Goal: Task Accomplishment & Management: Use online tool/utility

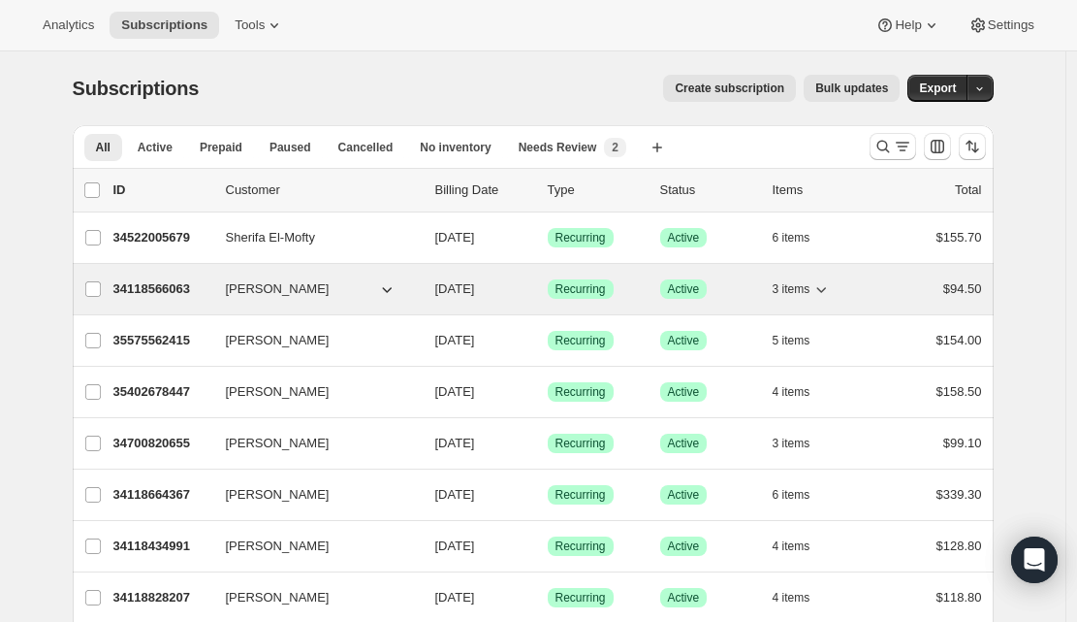
click at [173, 289] on p "34118566063" at bounding box center [161, 288] width 97 height 19
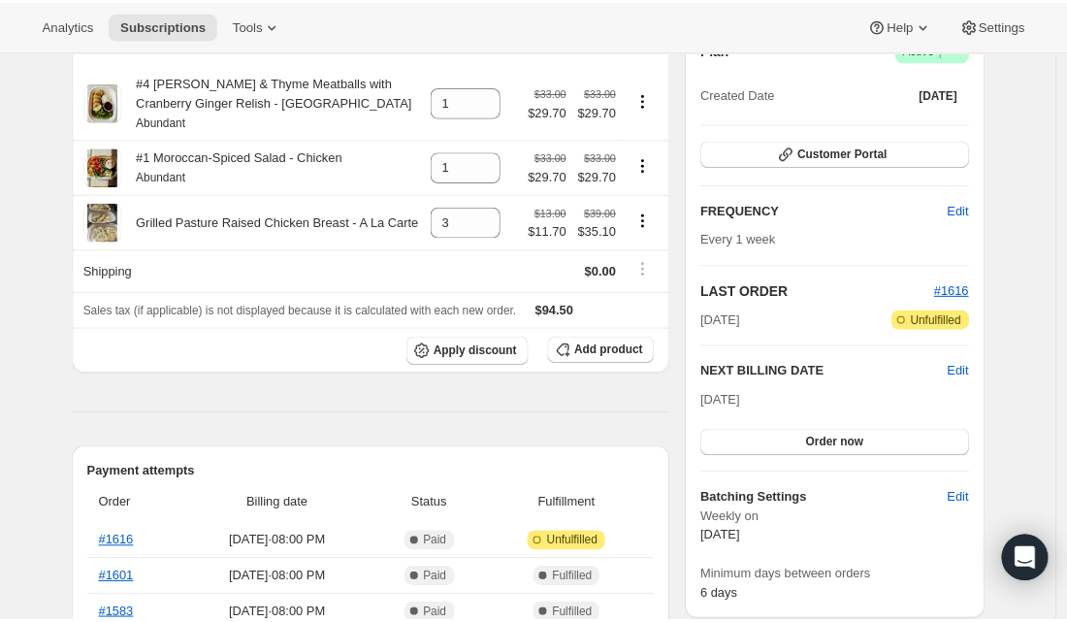
scroll to position [307, 0]
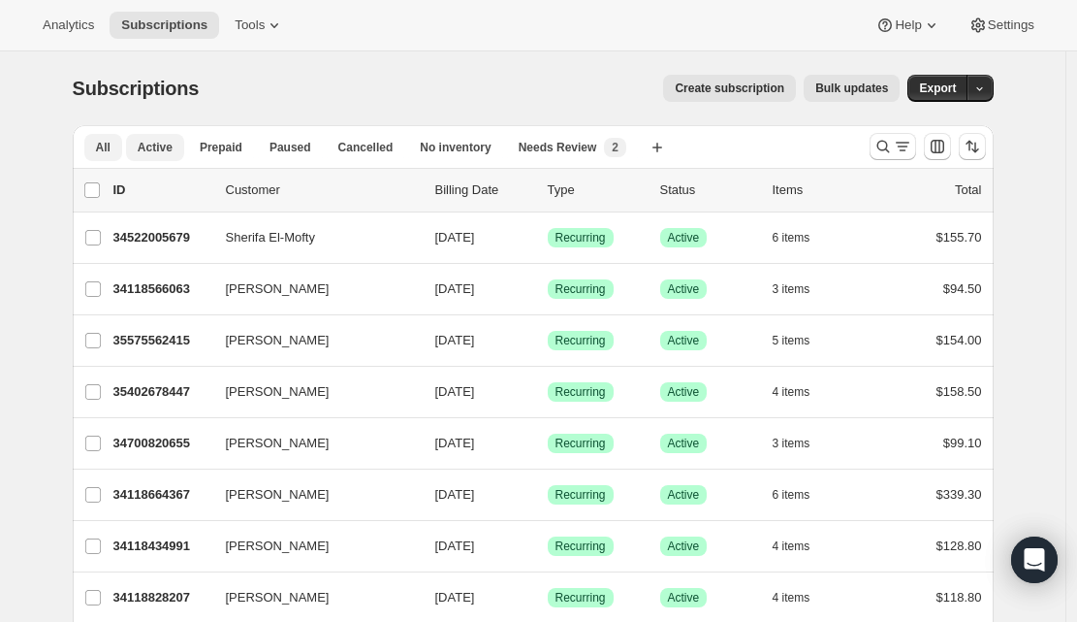
click at [167, 150] on span "Active" at bounding box center [155, 148] width 35 height 16
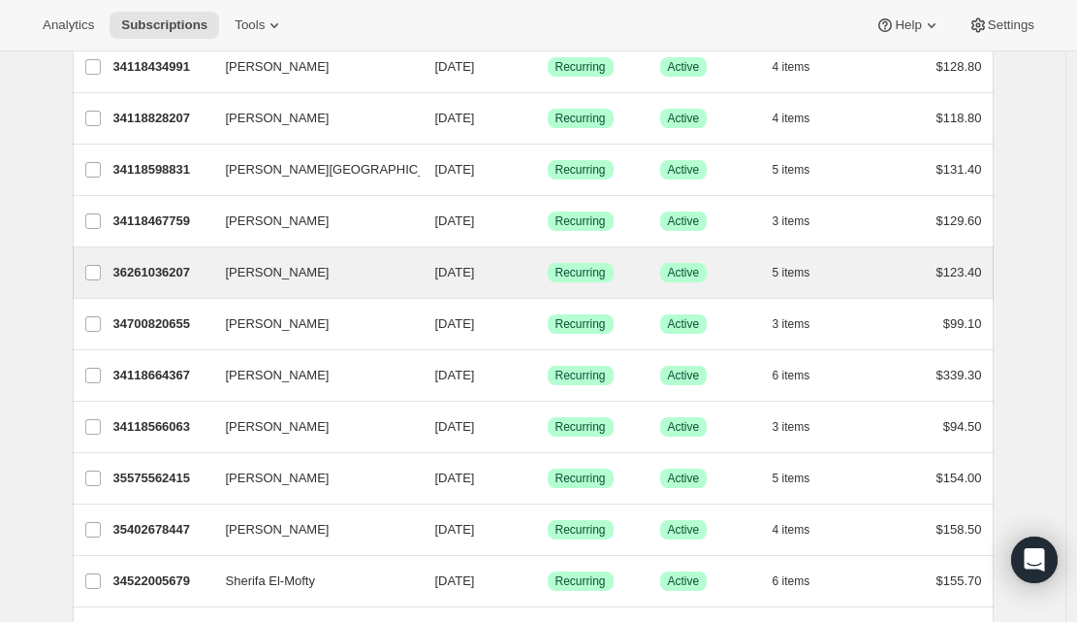
scroll to position [169, 0]
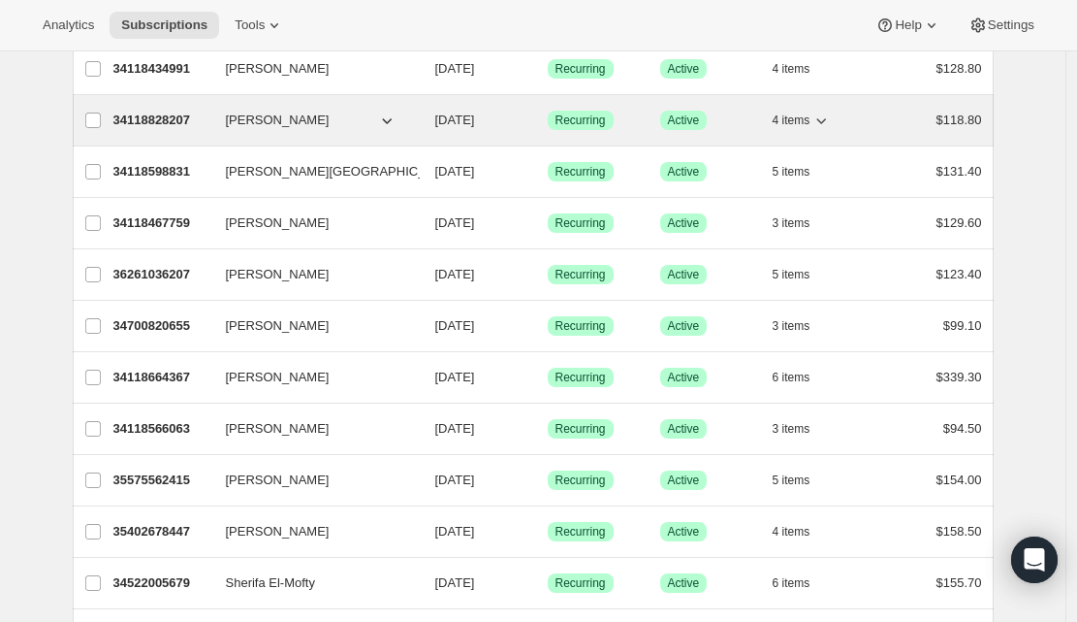
click at [152, 120] on p "34118828207" at bounding box center [161, 120] width 97 height 19
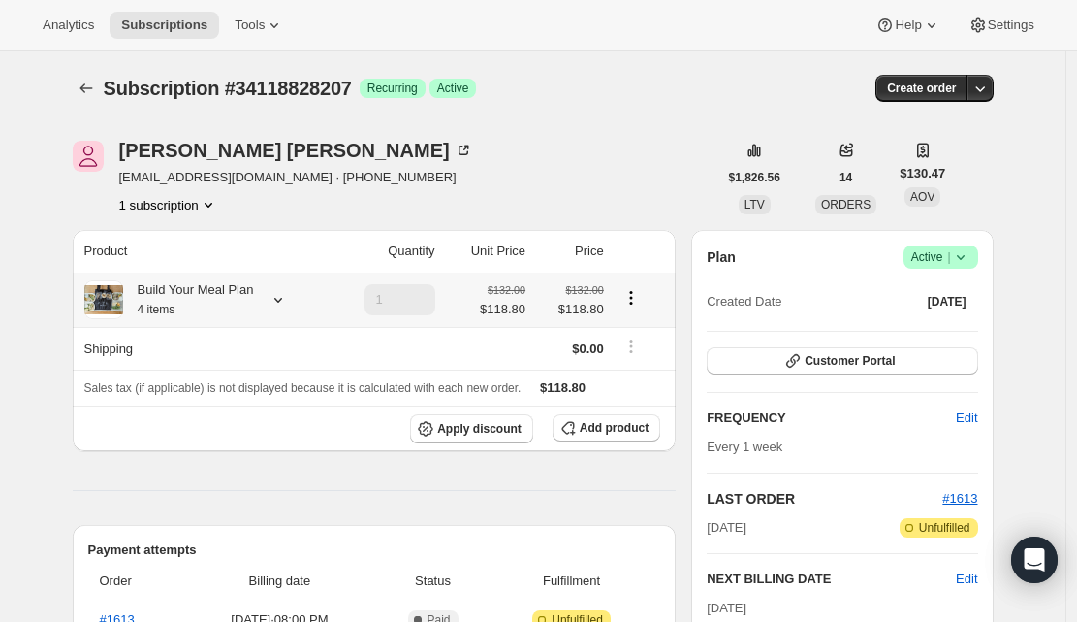
click at [632, 292] on icon "Product actions" at bounding box center [630, 292] width 3 height 3
click at [644, 343] on span "Edit box" at bounding box center [637, 335] width 47 height 19
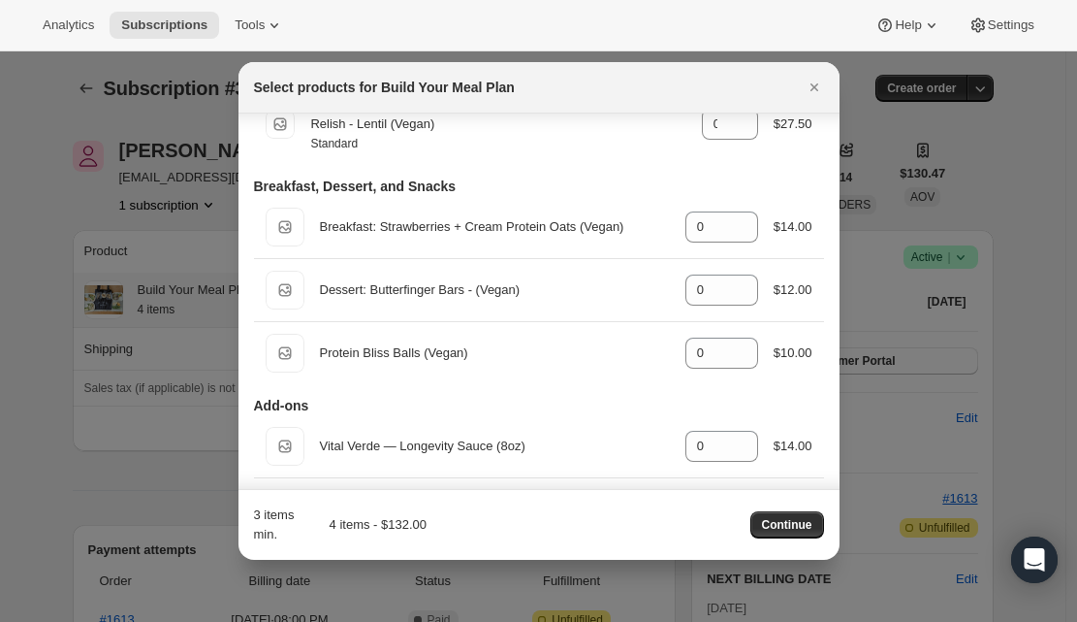
scroll to position [1194, 0]
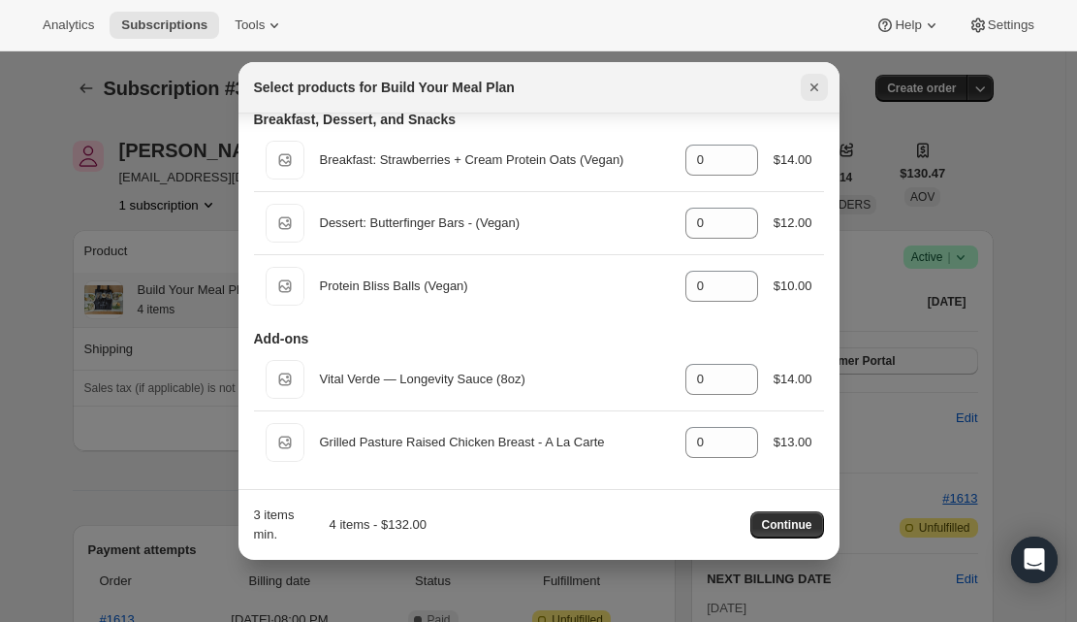
click at [814, 86] on icon "Close" at bounding box center [814, 87] width 8 height 8
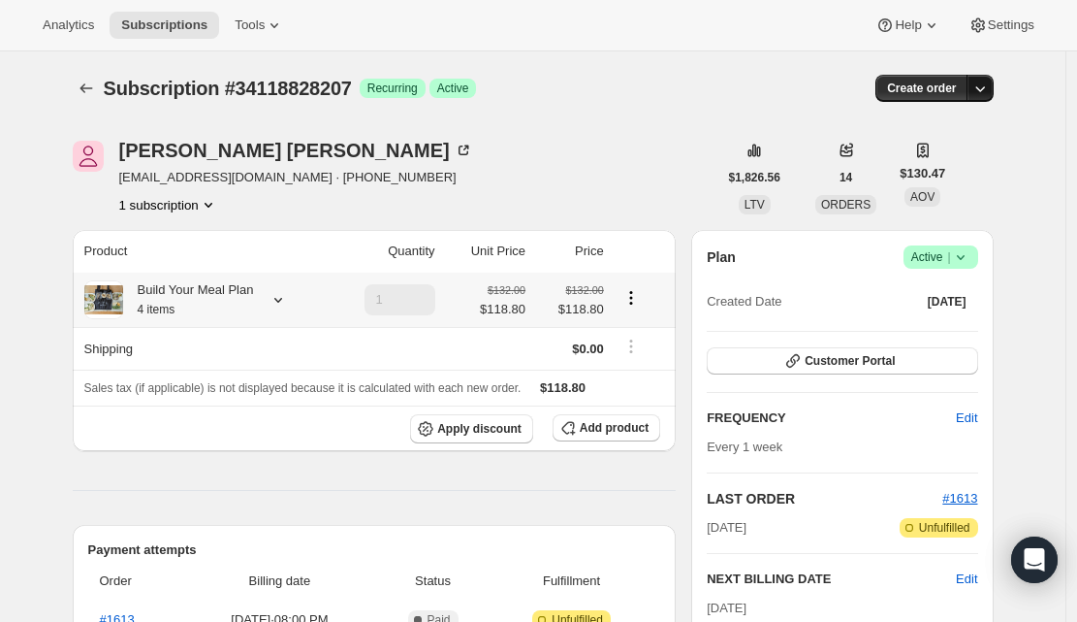
click at [988, 91] on icon "button" at bounding box center [980, 88] width 19 height 19
click at [471, 436] on span "Apply discount" at bounding box center [479, 429] width 84 height 16
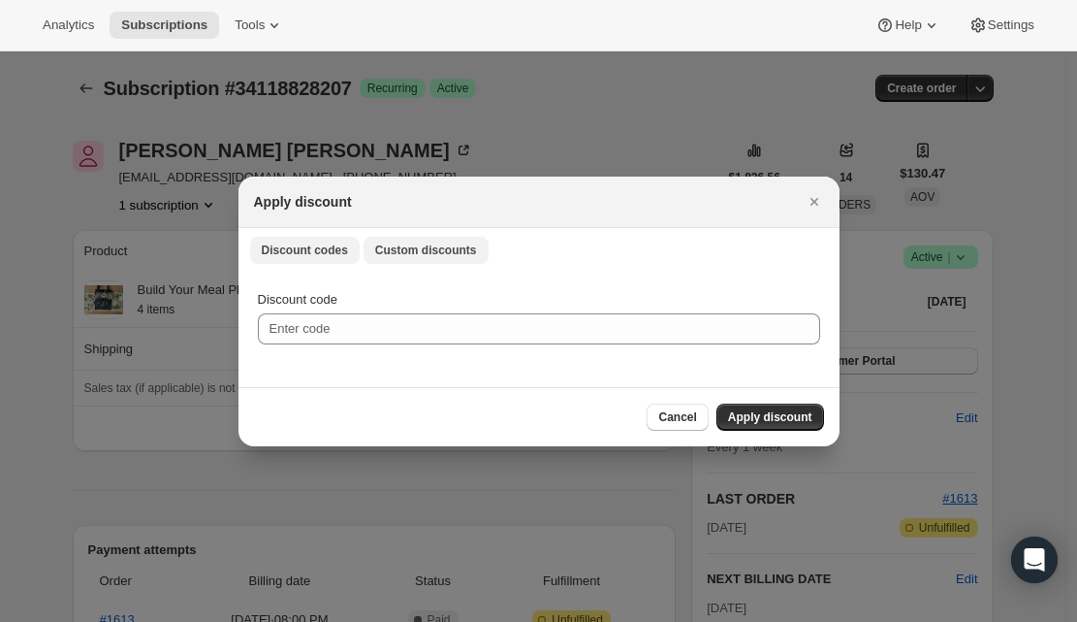
click at [432, 257] on button "Custom discounts" at bounding box center [426, 250] width 125 height 27
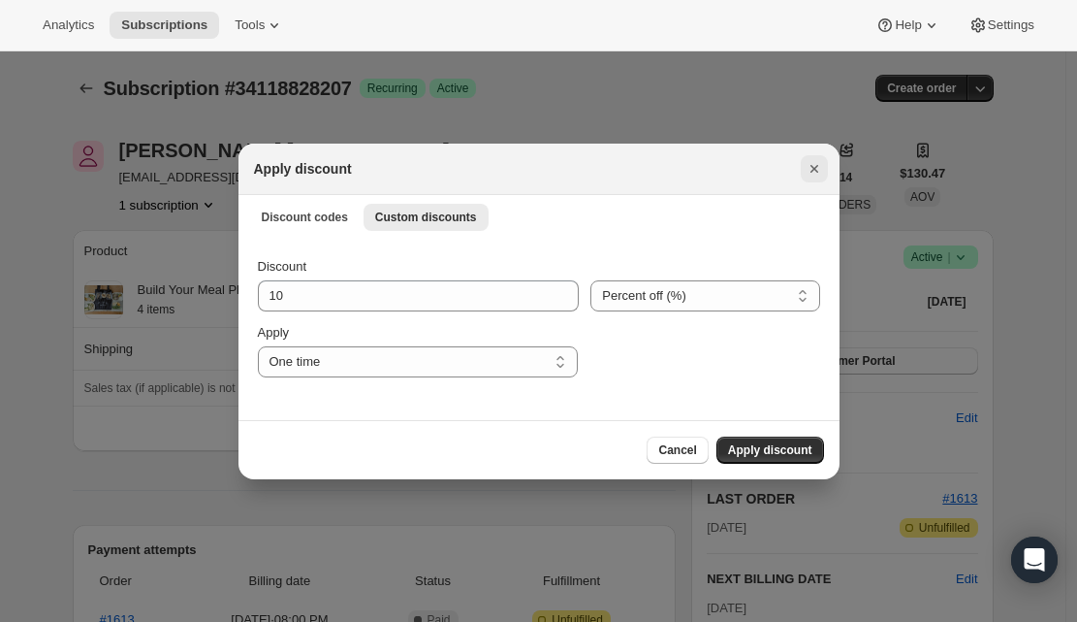
click at [811, 173] on icon "Close" at bounding box center [814, 168] width 19 height 19
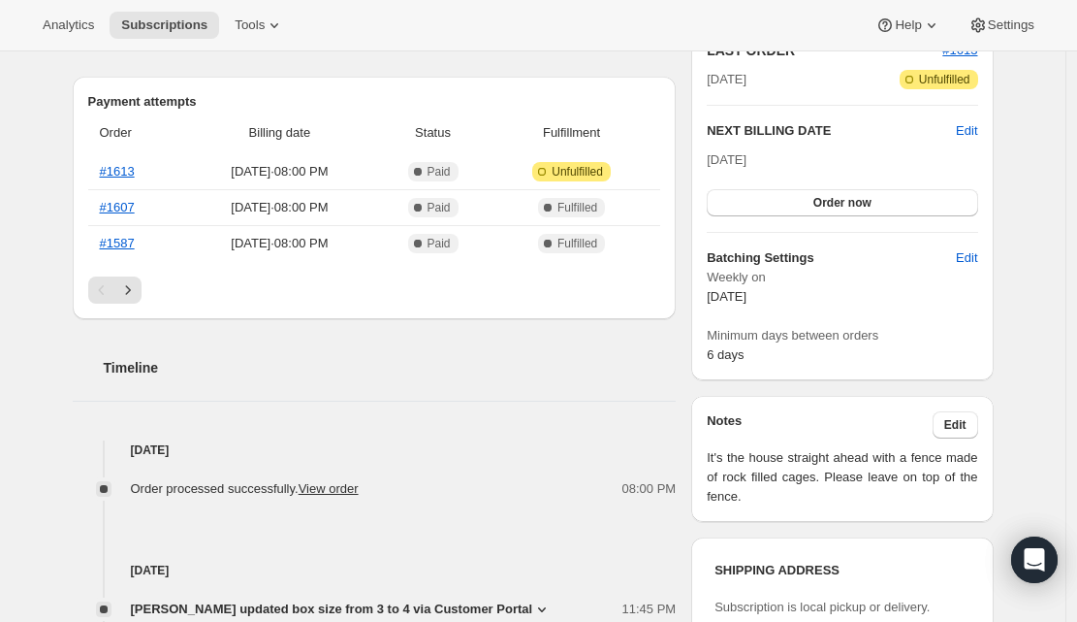
scroll to position [727, 0]
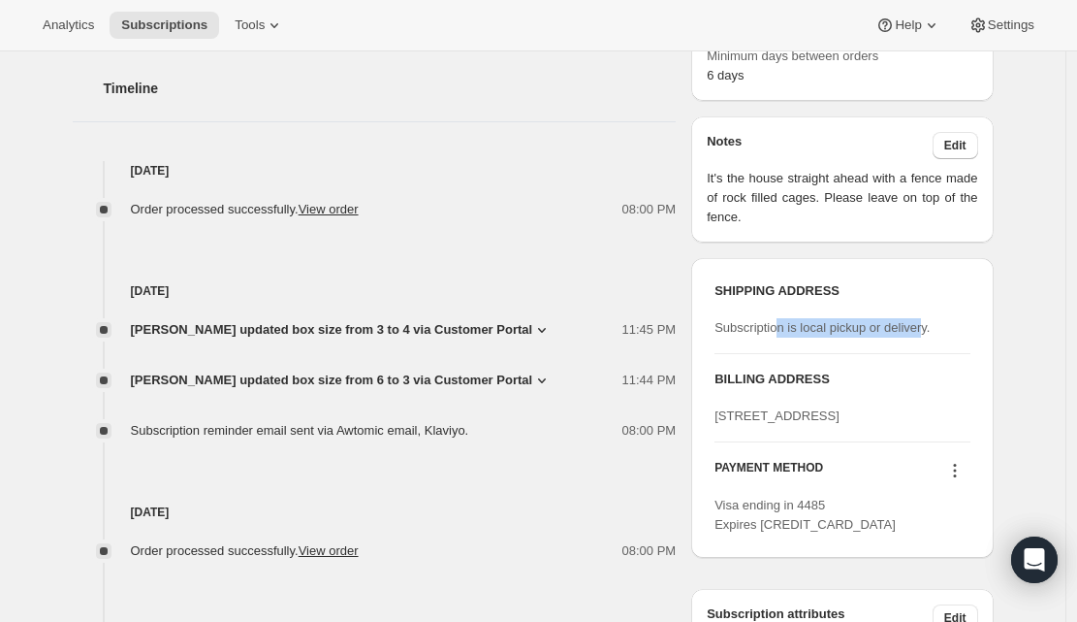
drag, startPoint x: 788, startPoint y: 328, endPoint x: 945, endPoint y: 328, distance: 156.1
click at [930, 328] on span "Subscription is local pickup or delivery." at bounding box center [822, 327] width 215 height 15
click at [800, 321] on span "Subscription is local pickup or delivery." at bounding box center [822, 327] width 215 height 15
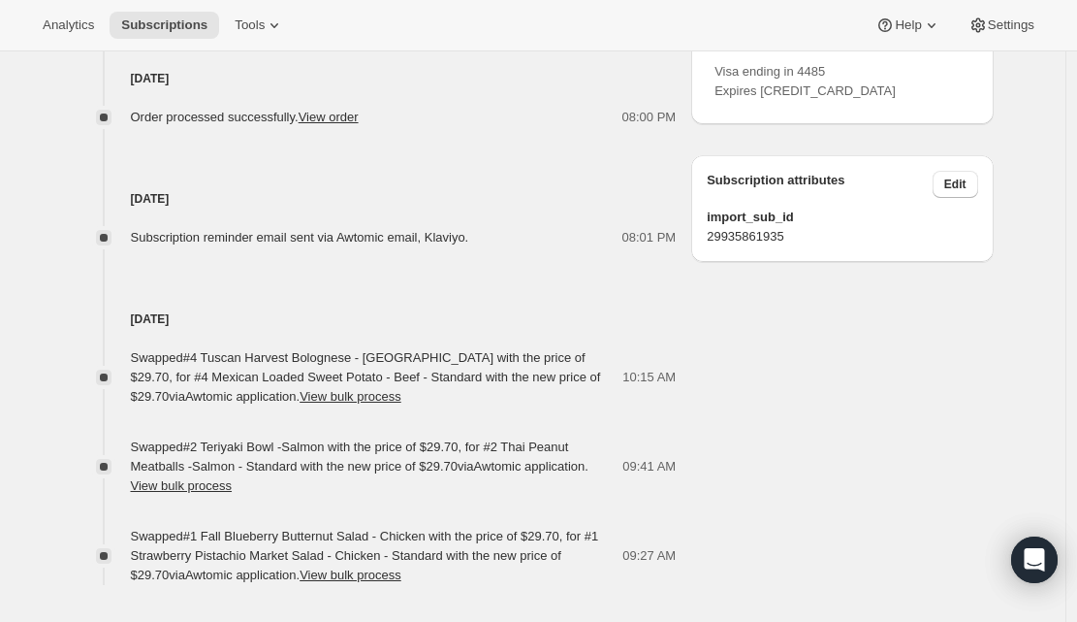
scroll to position [1242, 0]
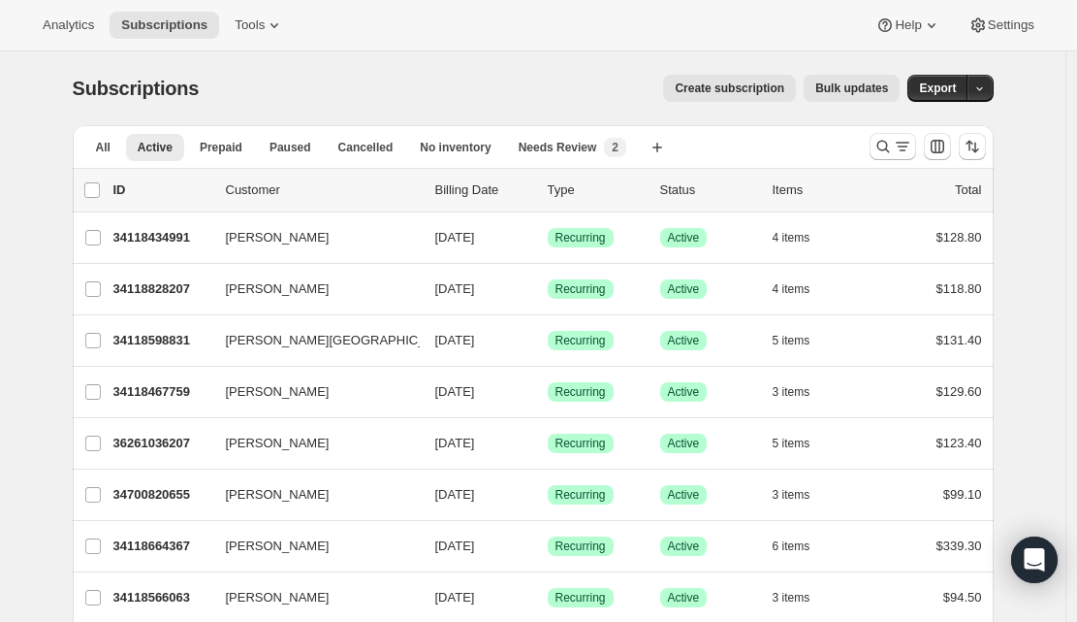
click at [556, 128] on div "All Active Prepaid Paused Cancelled No inventory Needs Review More views All Ac…" at bounding box center [464, 146] width 782 height 43
click at [557, 141] on span "Needs Review" at bounding box center [558, 148] width 79 height 16
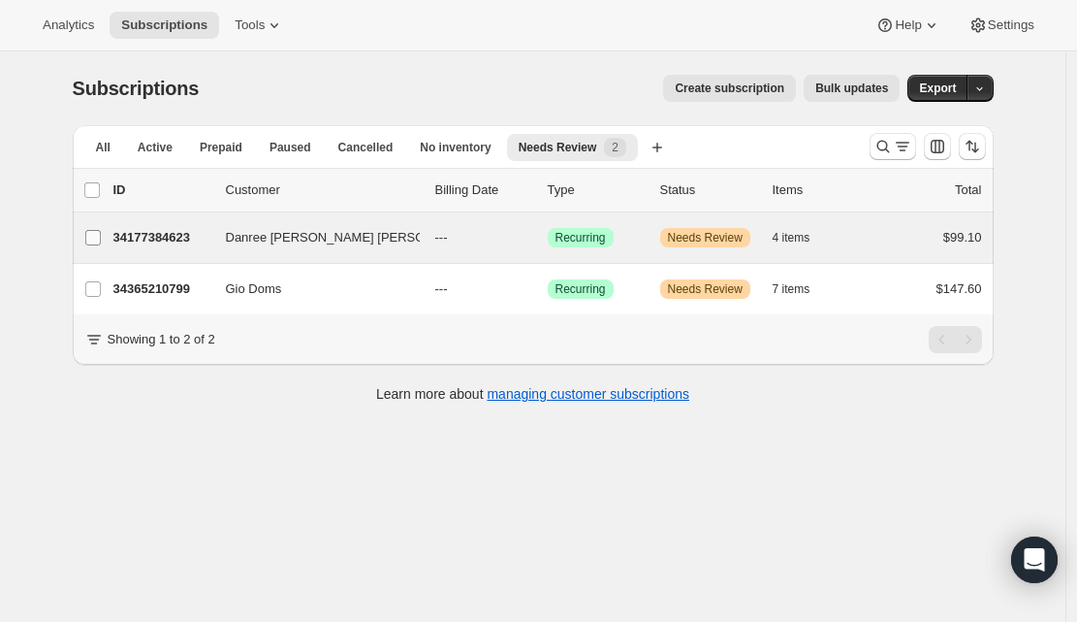
click at [93, 235] on input "Danree Sean Skye Tabar" at bounding box center [93, 238] width 16 height 16
checkbox input "true"
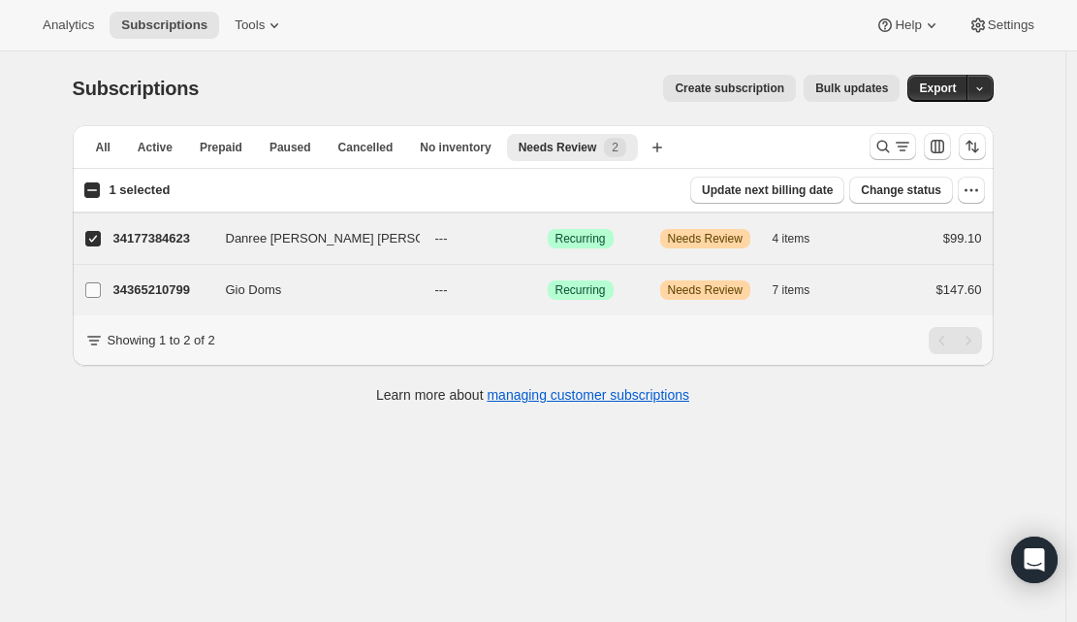
click at [102, 293] on span at bounding box center [92, 289] width 17 height 17
click at [101, 293] on input "Gio Doms" at bounding box center [93, 290] width 16 height 16
checkbox input "true"
click at [968, 193] on icon "button" at bounding box center [971, 189] width 19 height 19
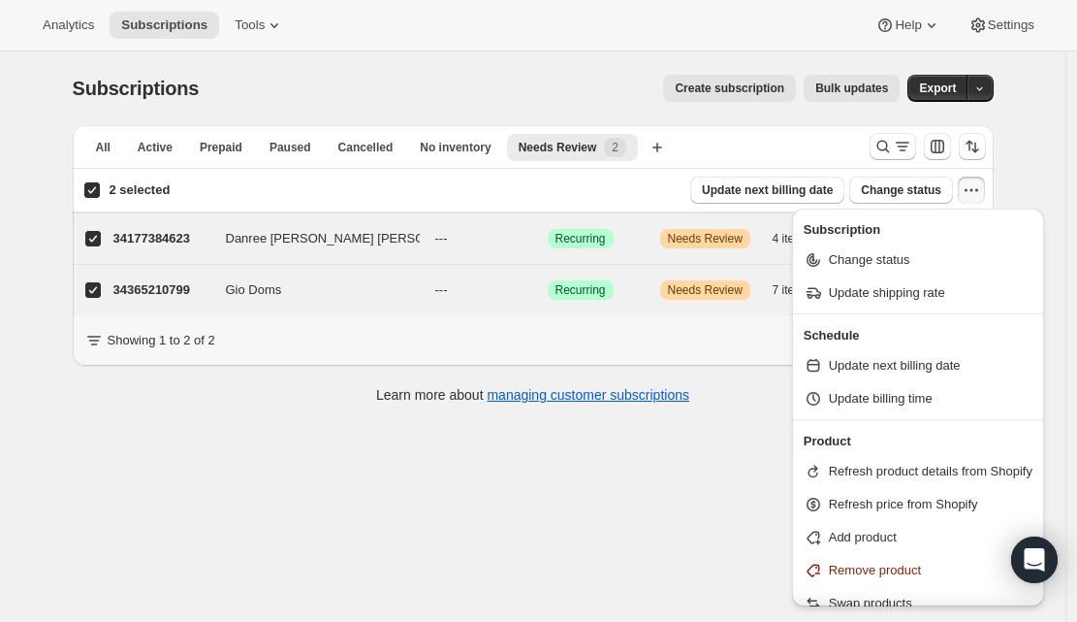
click at [592, 42] on div "Analytics Subscriptions Tools Help Settings" at bounding box center [538, 25] width 1077 height 51
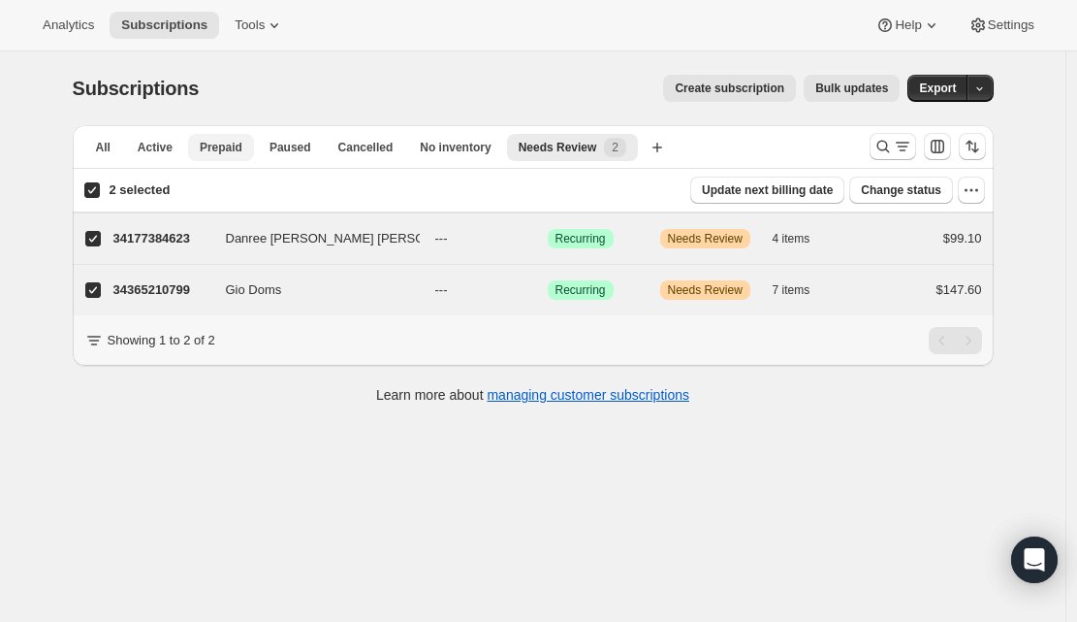
click at [226, 151] on span "Prepaid" at bounding box center [221, 148] width 43 height 16
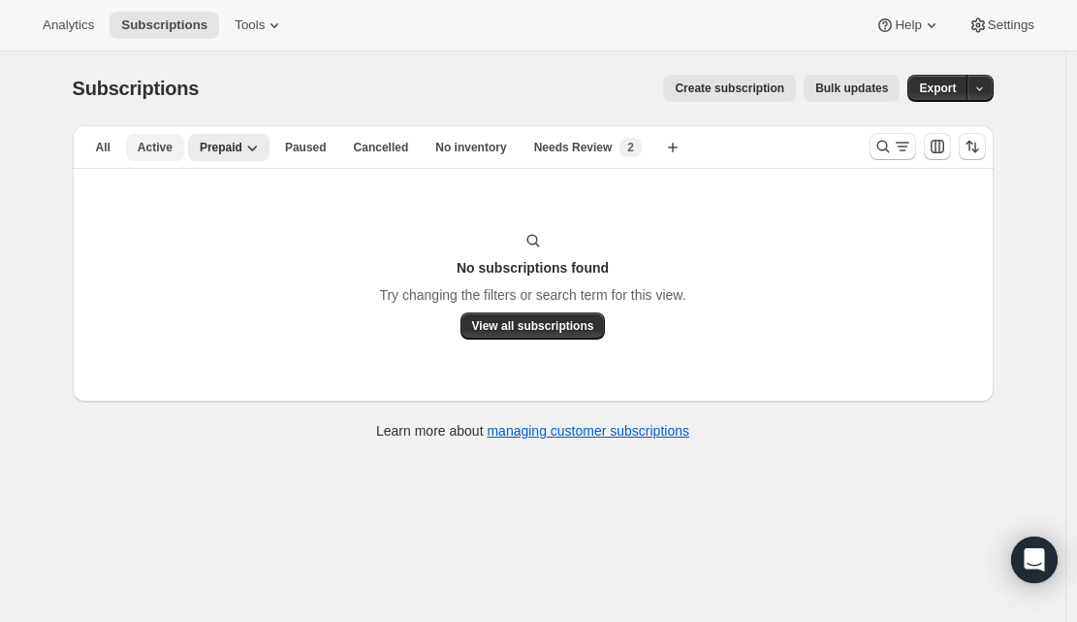
click at [151, 149] on span "Active" at bounding box center [155, 148] width 35 height 16
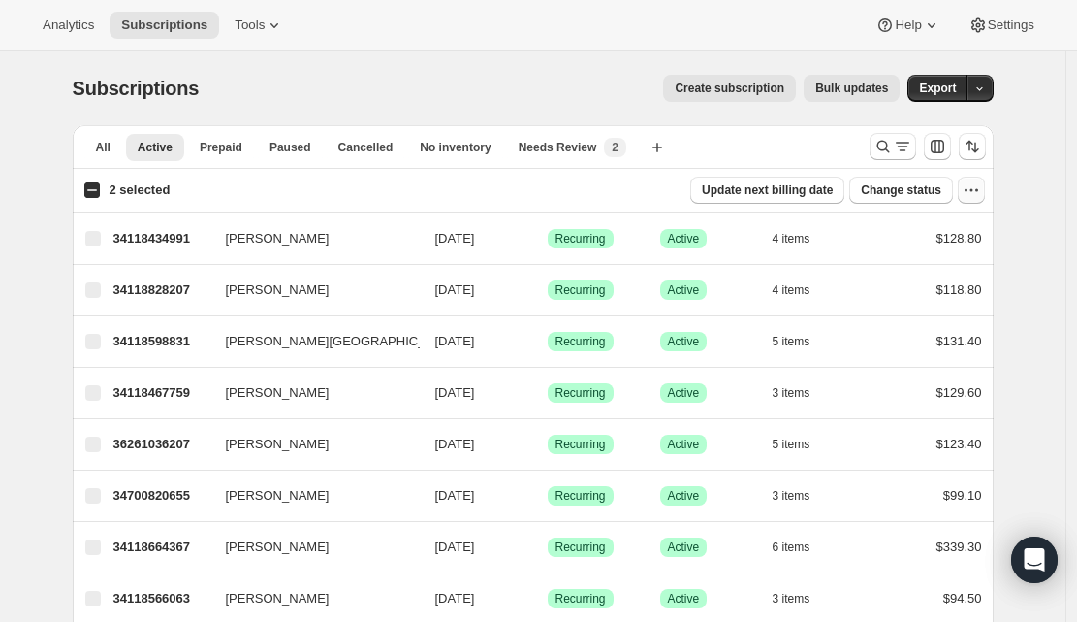
click at [981, 199] on icon "button" at bounding box center [971, 189] width 19 height 19
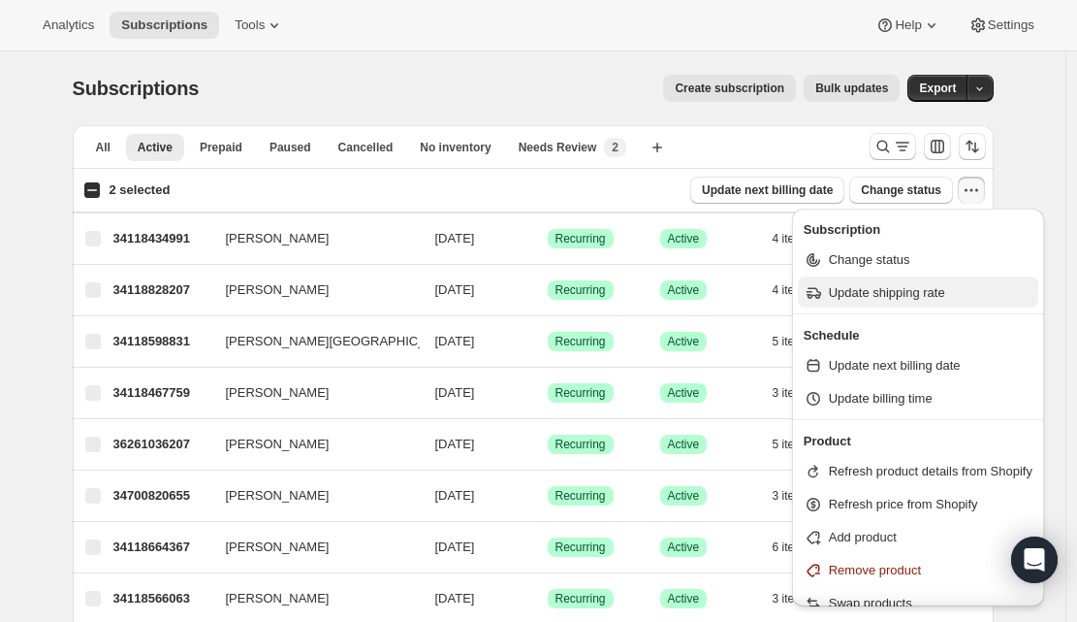
click at [962, 286] on span "Update shipping rate" at bounding box center [931, 292] width 204 height 19
select select "09"
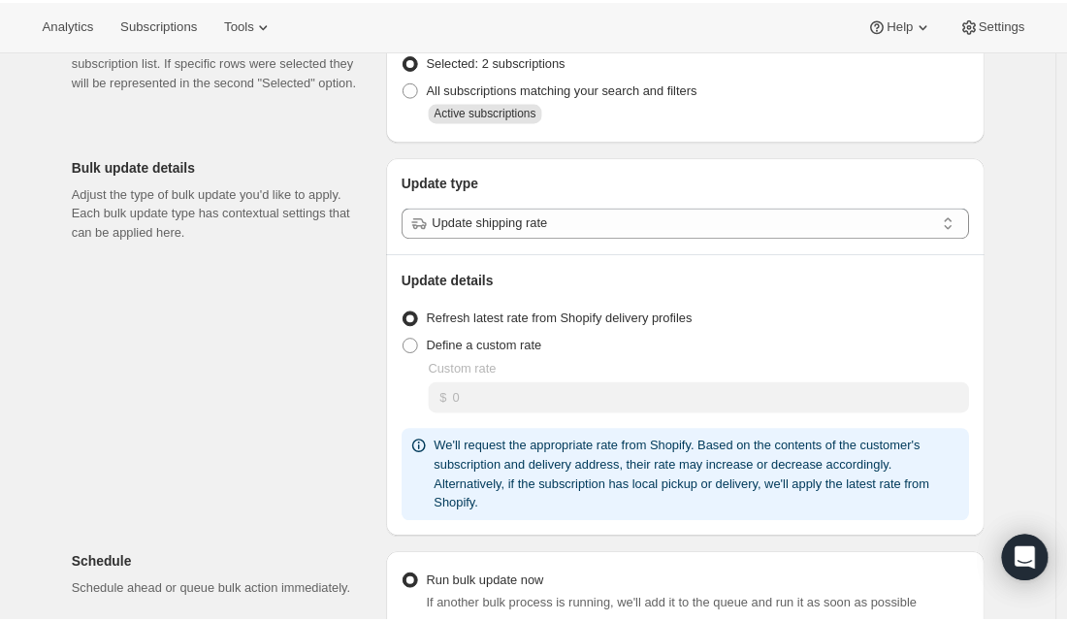
scroll to position [139, 0]
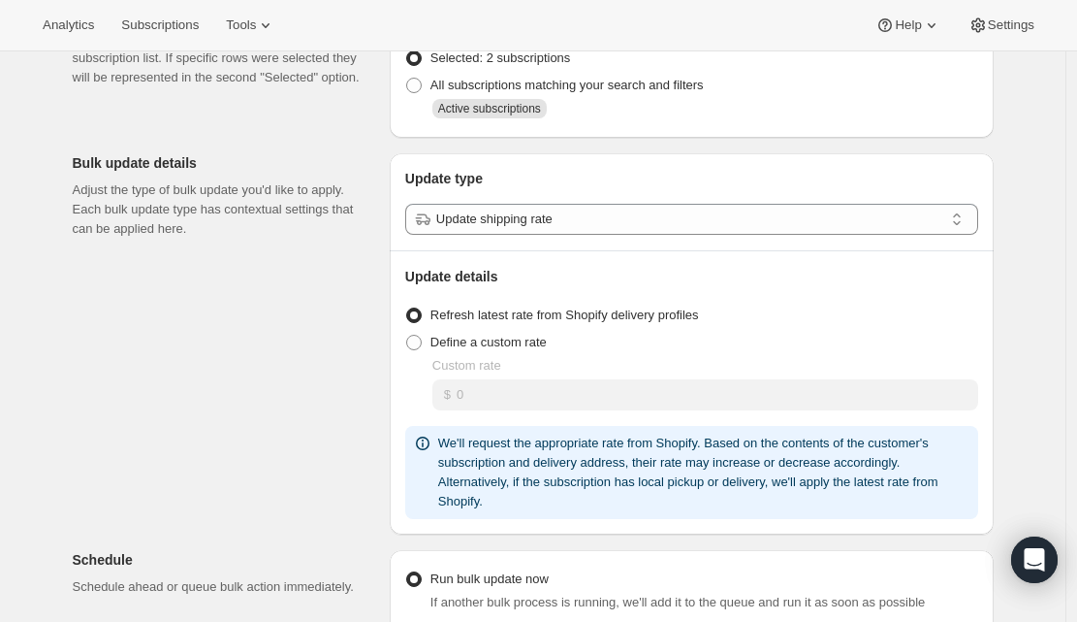
click at [242, 320] on div "Subscriptions to update Filters and selections can be applied from the subscrip…" at bounding box center [525, 580] width 937 height 1189
click at [161, 419] on div "Subscriptions to update Filters and selections can be applied from the subscrip…" at bounding box center [525, 580] width 937 height 1189
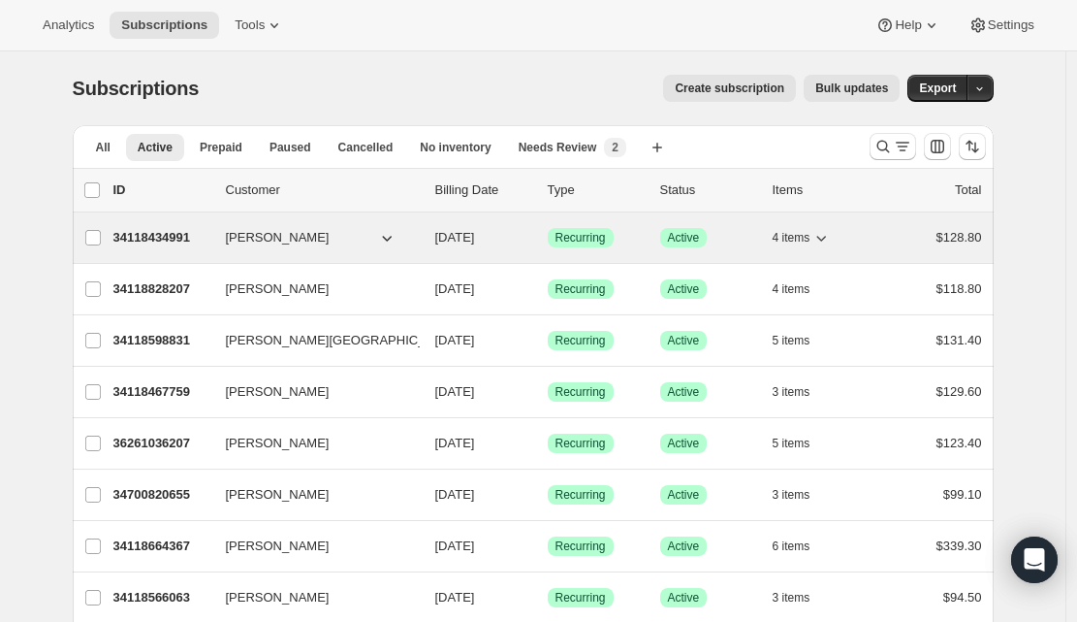
click at [188, 237] on p "34118434991" at bounding box center [161, 237] width 97 height 19
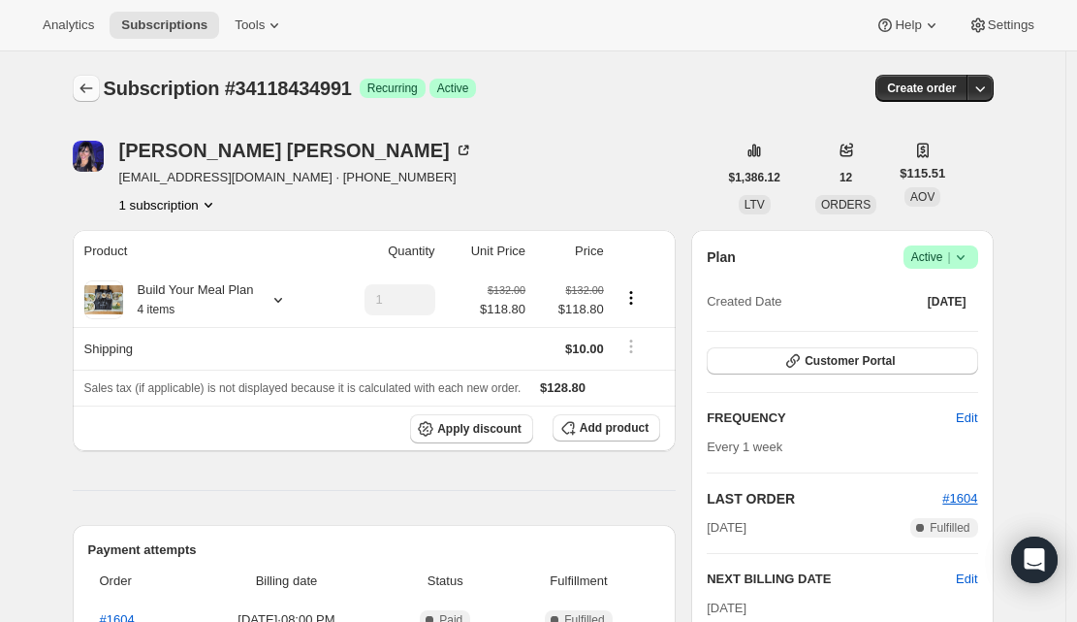
click at [92, 88] on icon "Subscriptions" at bounding box center [86, 88] width 13 height 10
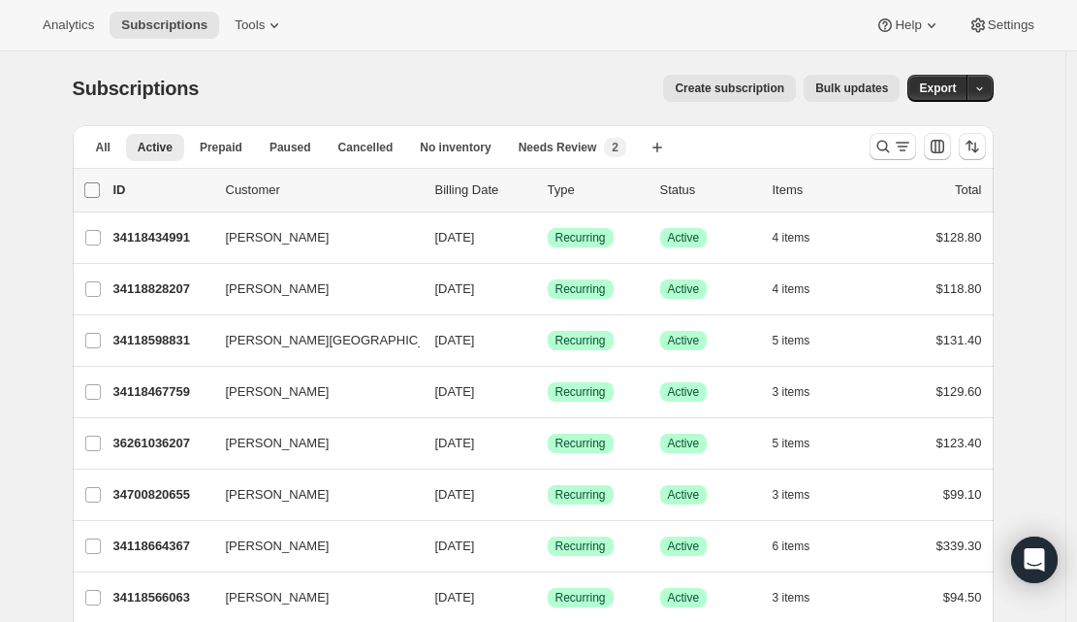
click at [96, 189] on input "0 selected" at bounding box center [92, 190] width 16 height 16
checkbox input "true"
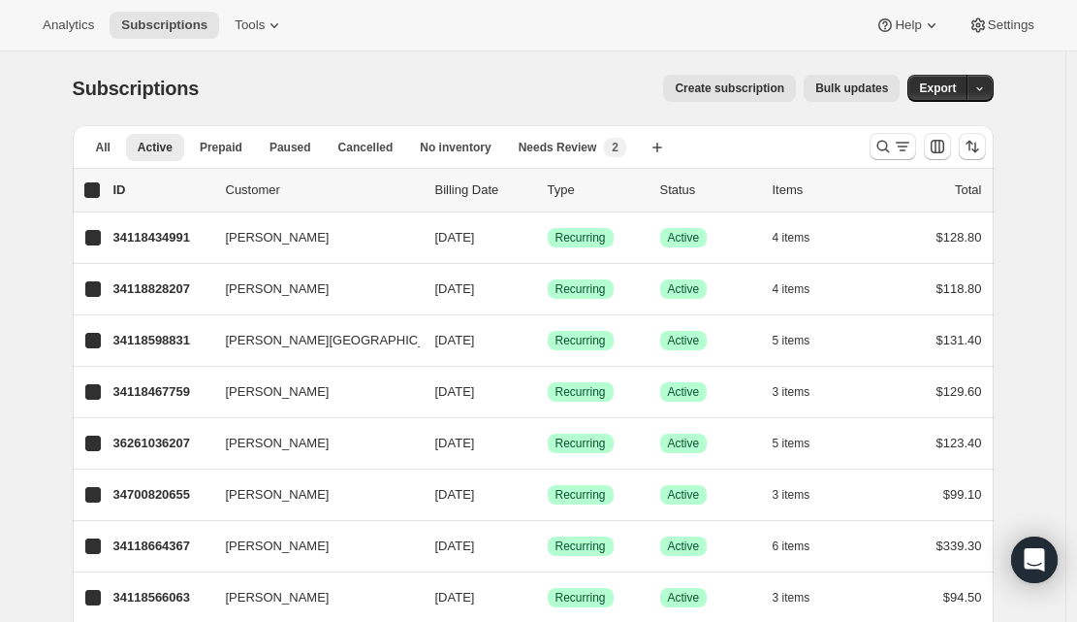
checkbox input "true"
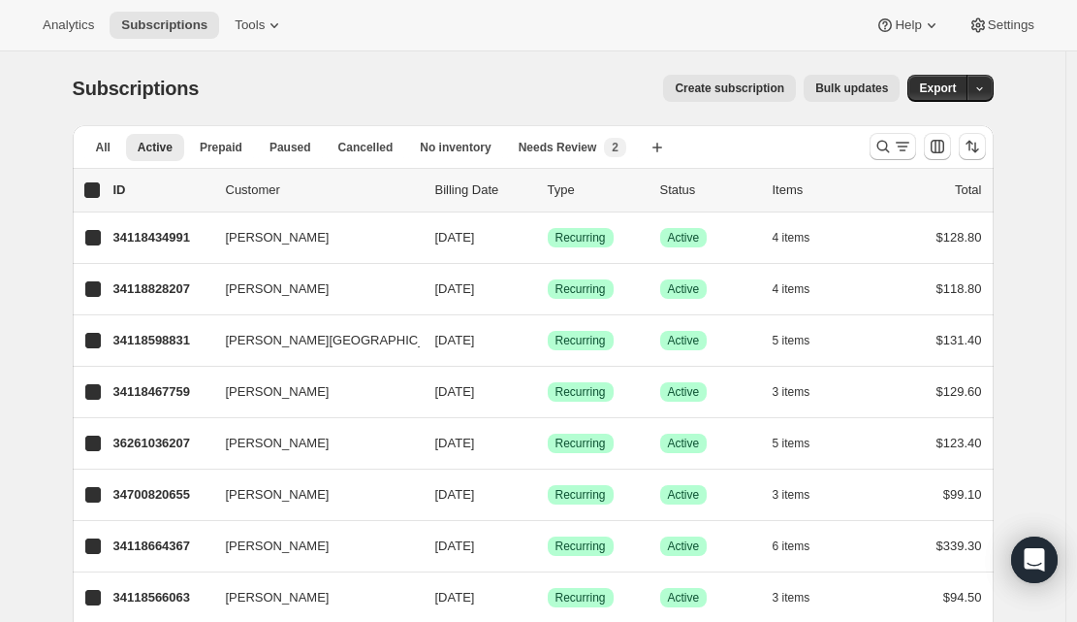
checkbox input "true"
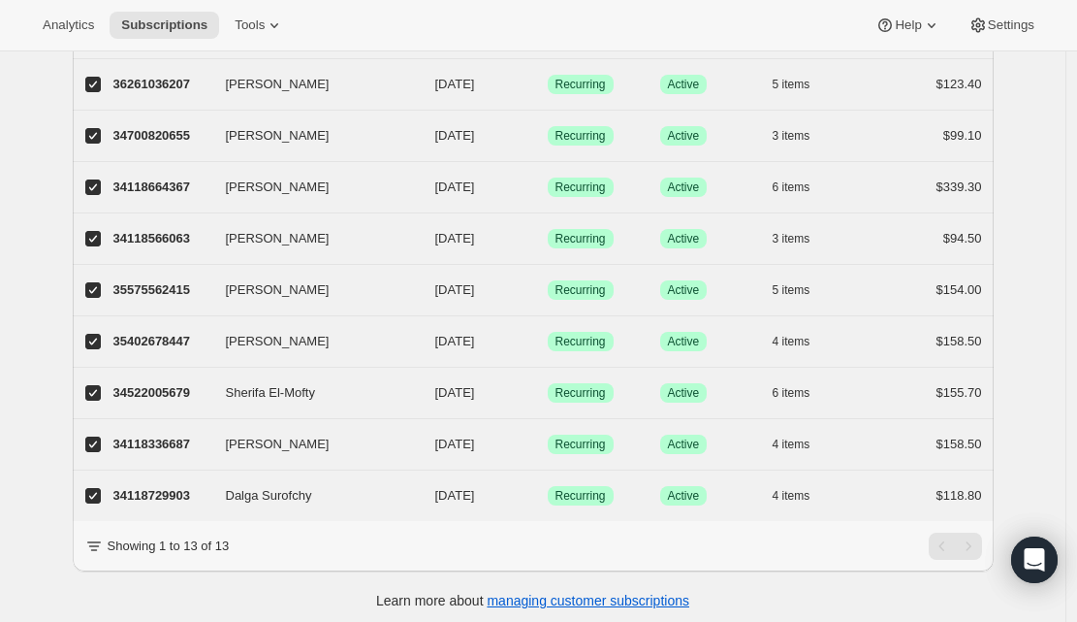
scroll to position [361, 0]
click at [154, 487] on p "34118729903" at bounding box center [161, 494] width 97 height 19
checkbox input "false"
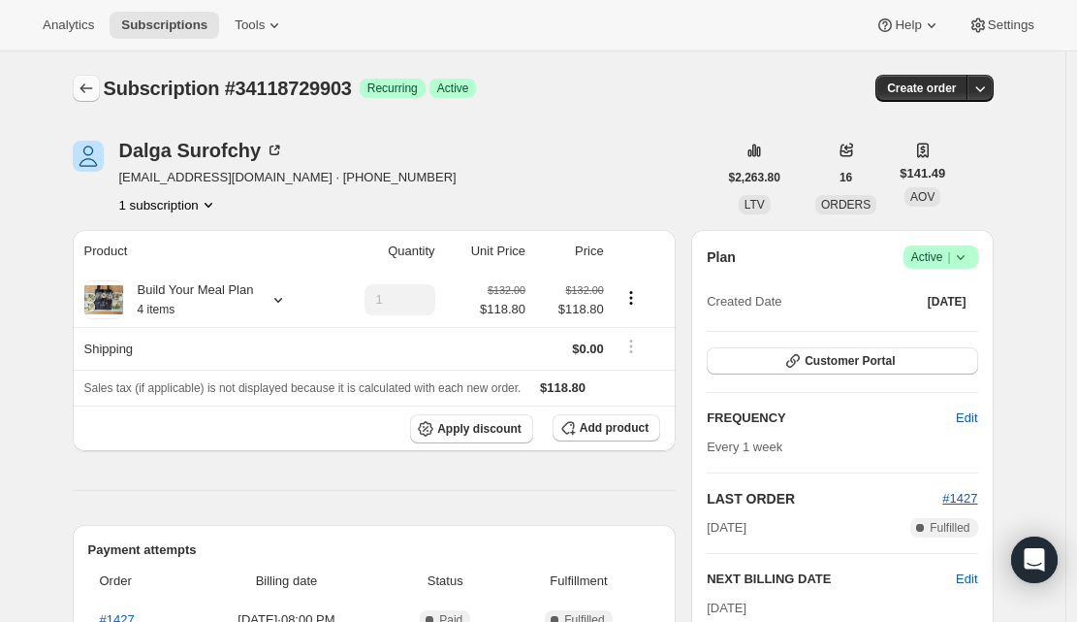
click at [82, 83] on icon "Subscriptions" at bounding box center [86, 88] width 19 height 19
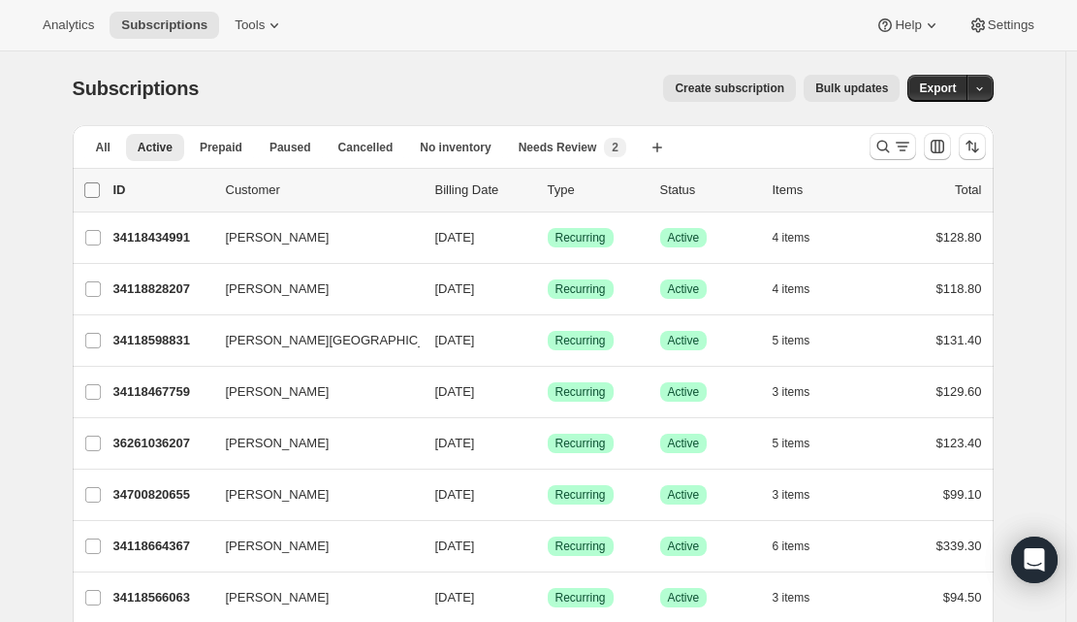
click at [100, 190] on input "0 selected" at bounding box center [92, 190] width 16 height 16
checkbox input "true"
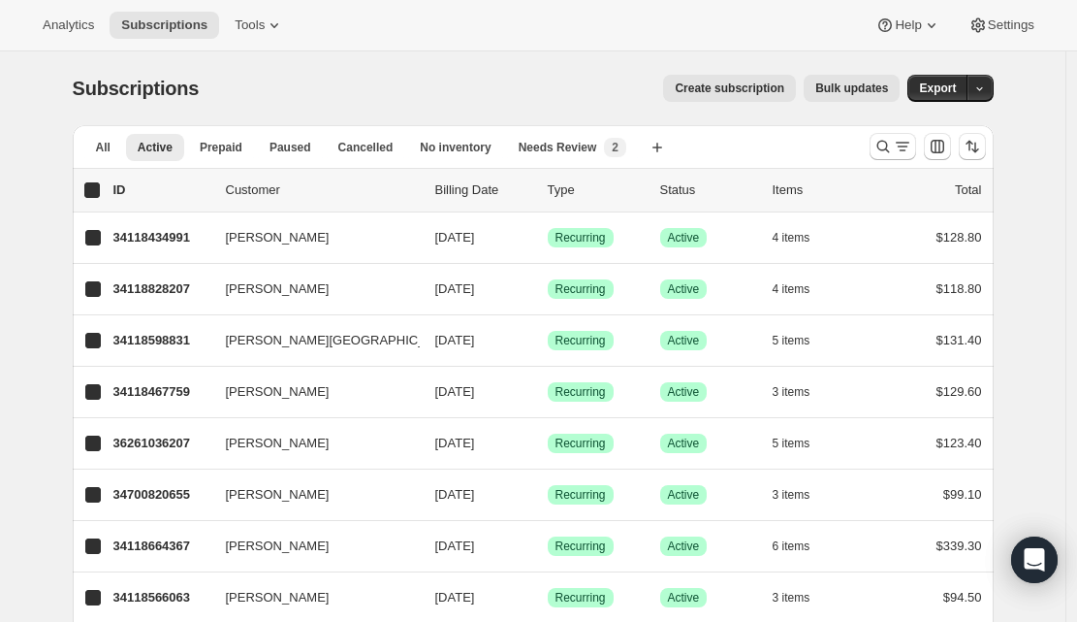
checkbox input "true"
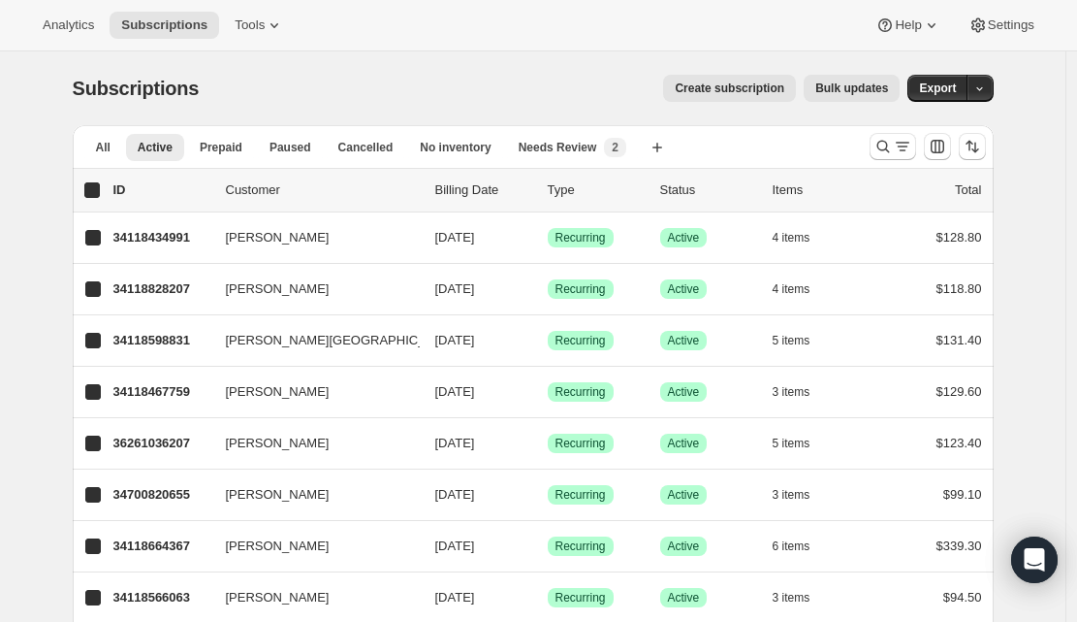
checkbox input "true"
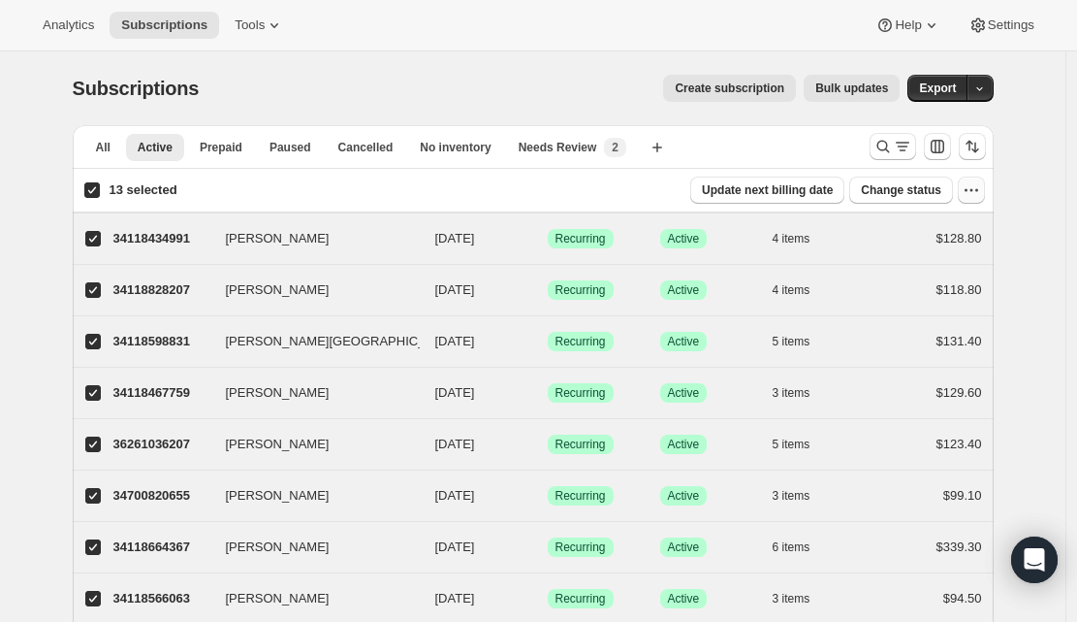
click at [975, 198] on icon "button" at bounding box center [971, 189] width 19 height 19
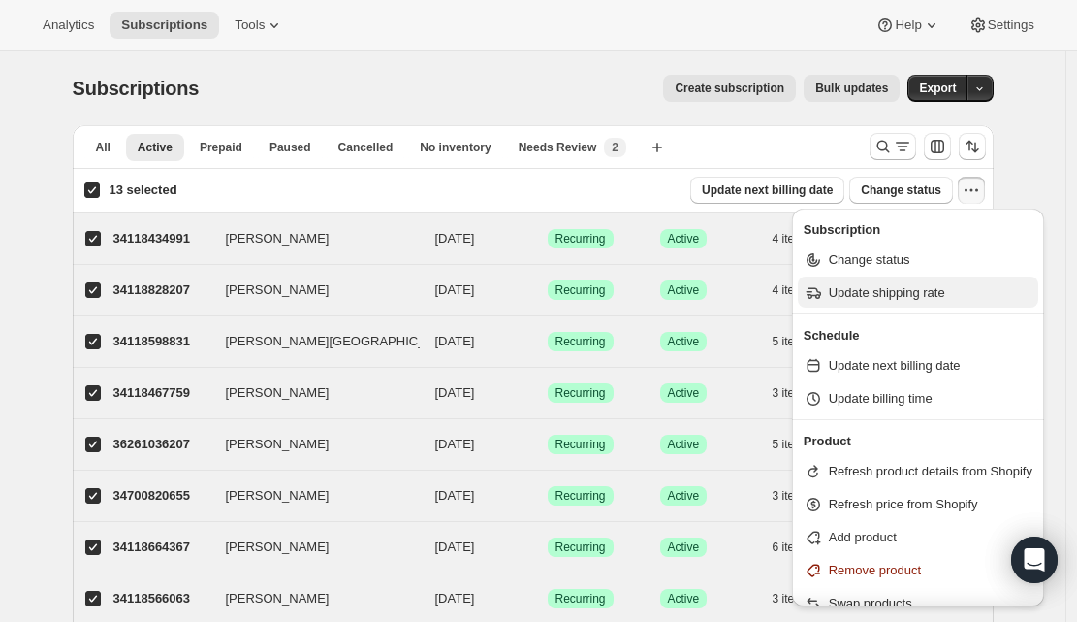
click at [909, 297] on span "Update shipping rate" at bounding box center [887, 292] width 116 height 15
select select "09"
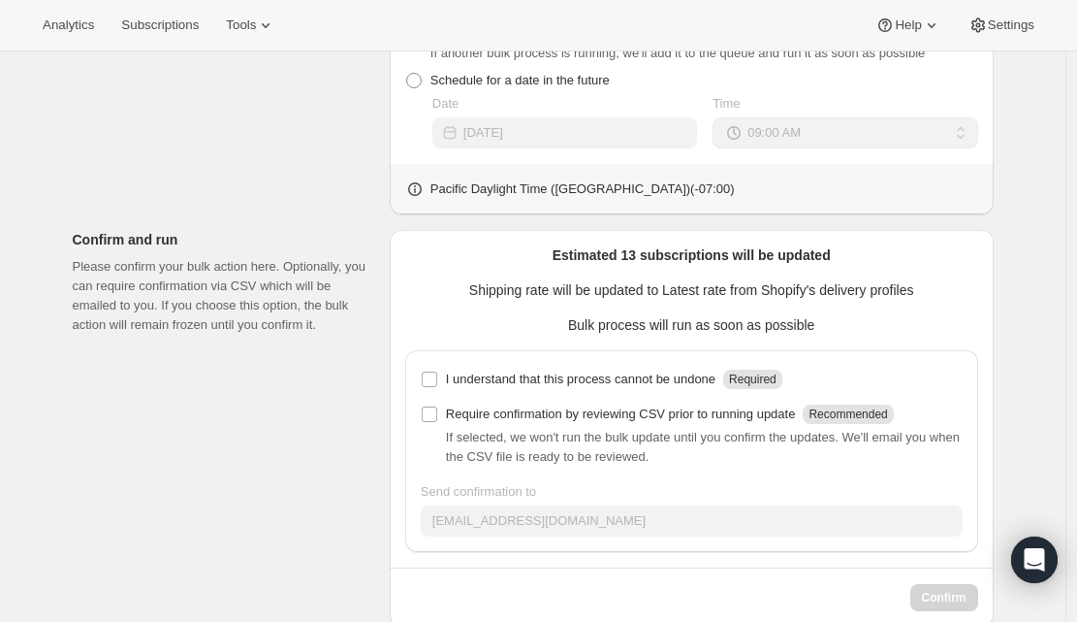
scroll to position [724, 0]
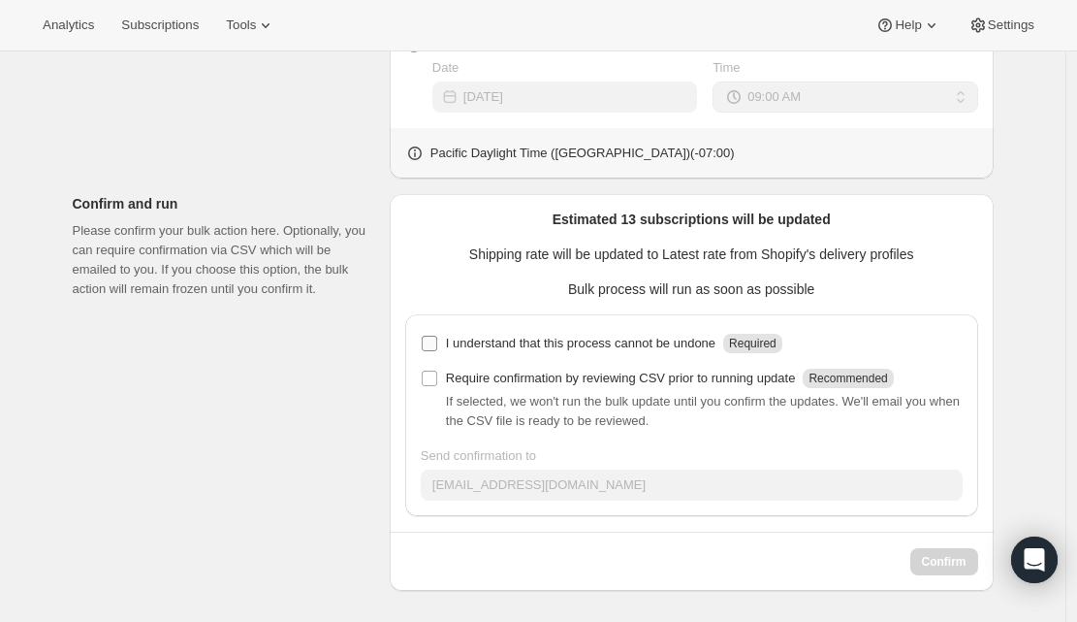
click at [433, 341] on input "I understand that this process cannot be undone Required" at bounding box center [430, 344] width 16 height 16
checkbox input "true"
click at [939, 567] on span "Confirm" at bounding box center [944, 562] width 45 height 16
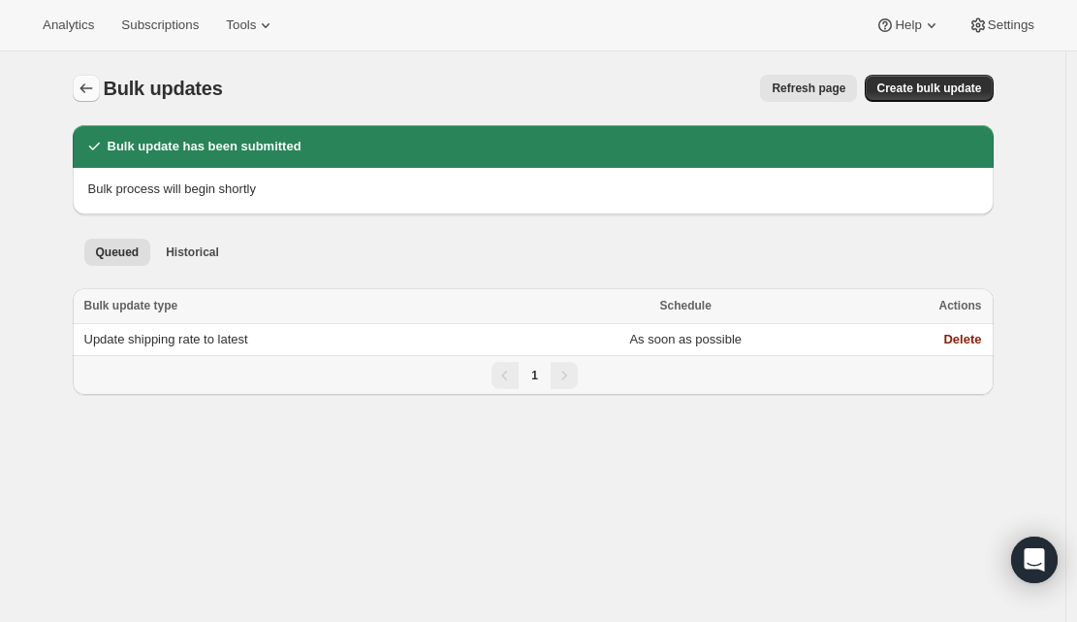
click at [96, 94] on icon "Bulk updates" at bounding box center [86, 88] width 19 height 19
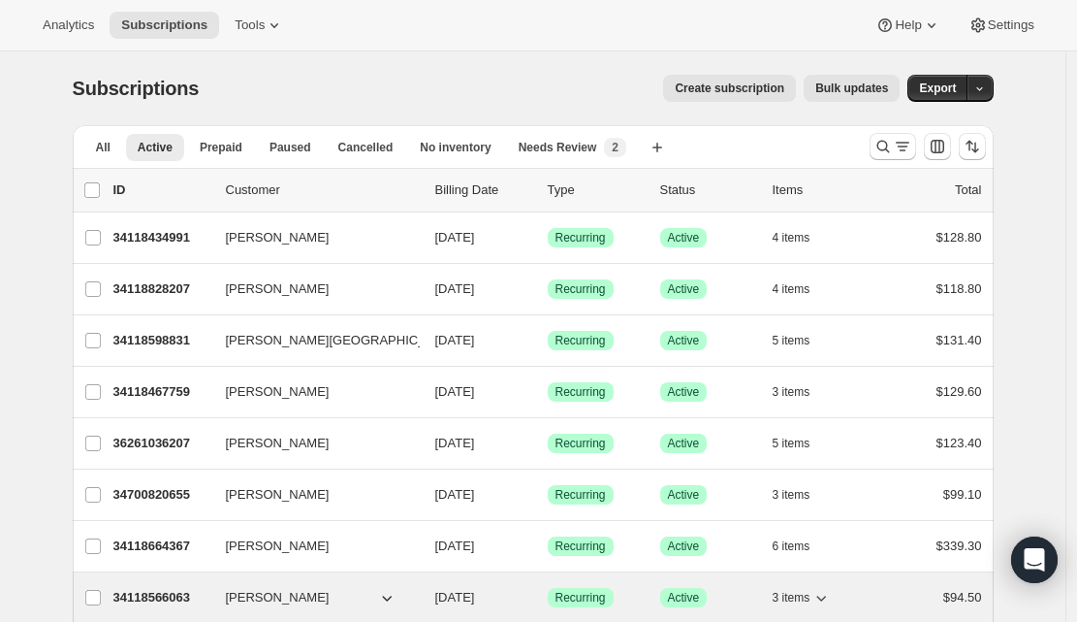
click at [150, 596] on p "34118566063" at bounding box center [161, 597] width 97 height 19
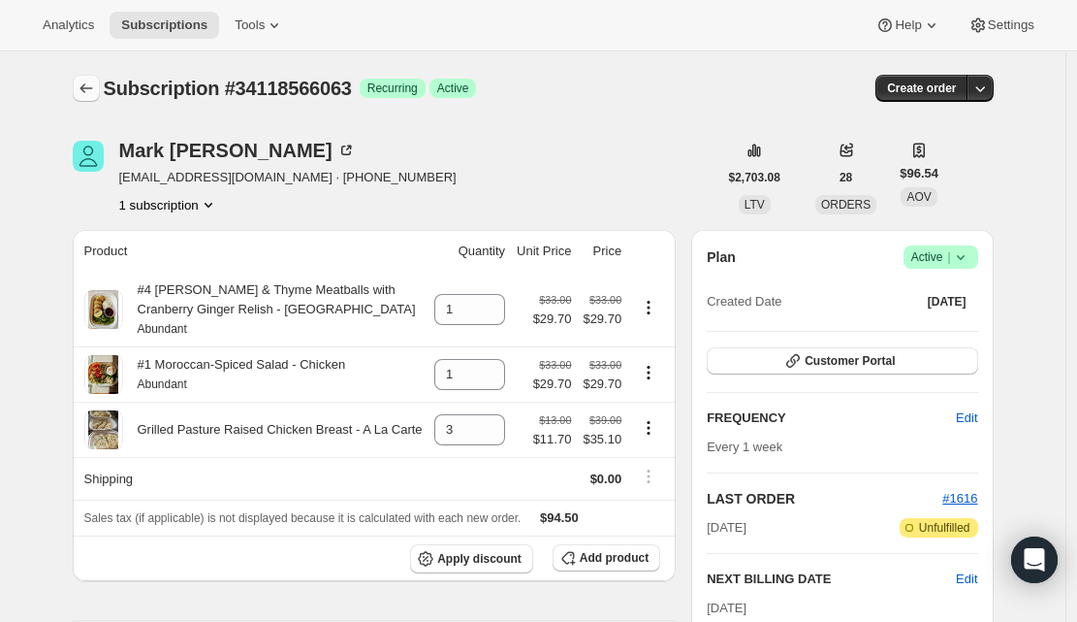
click at [96, 90] on icon "Subscriptions" at bounding box center [86, 88] width 19 height 19
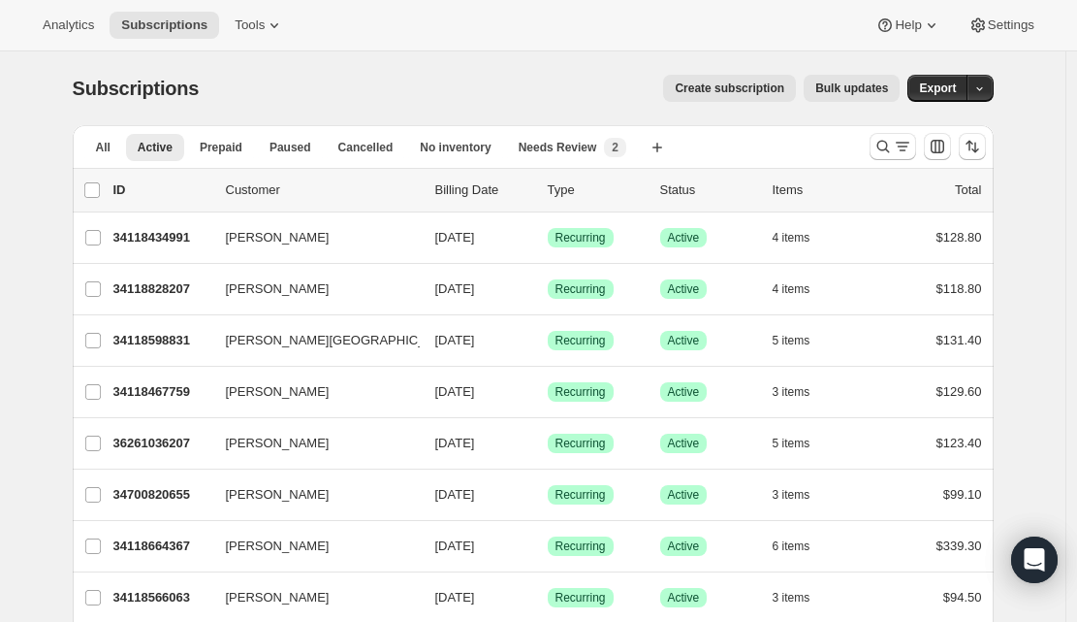
click at [879, 90] on span "Bulk updates" at bounding box center [852, 88] width 73 height 16
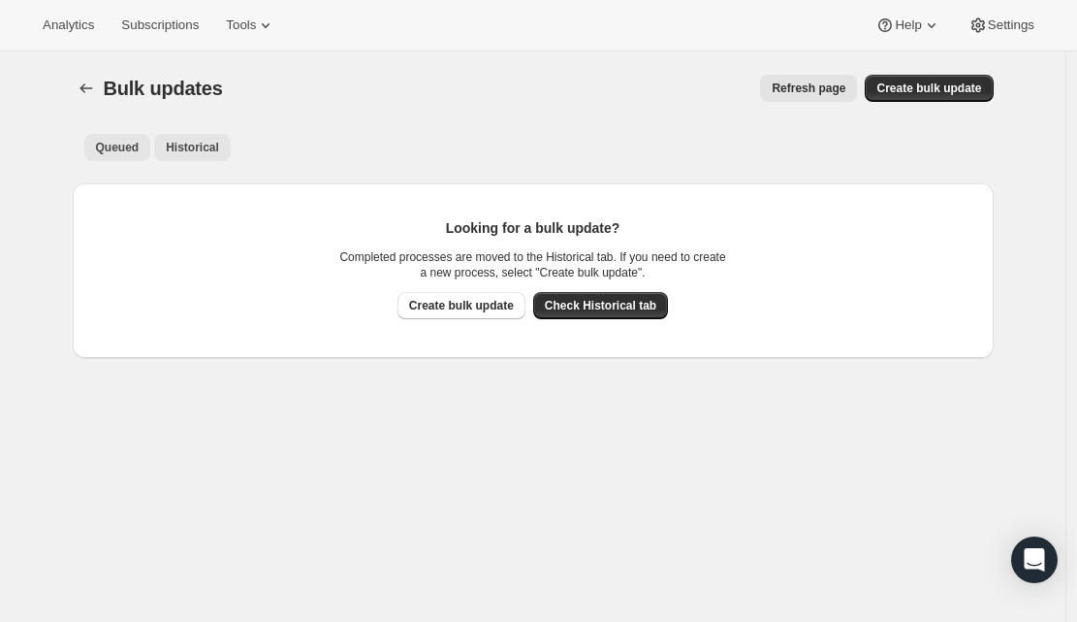
click at [219, 146] on span "Historical" at bounding box center [192, 148] width 53 height 16
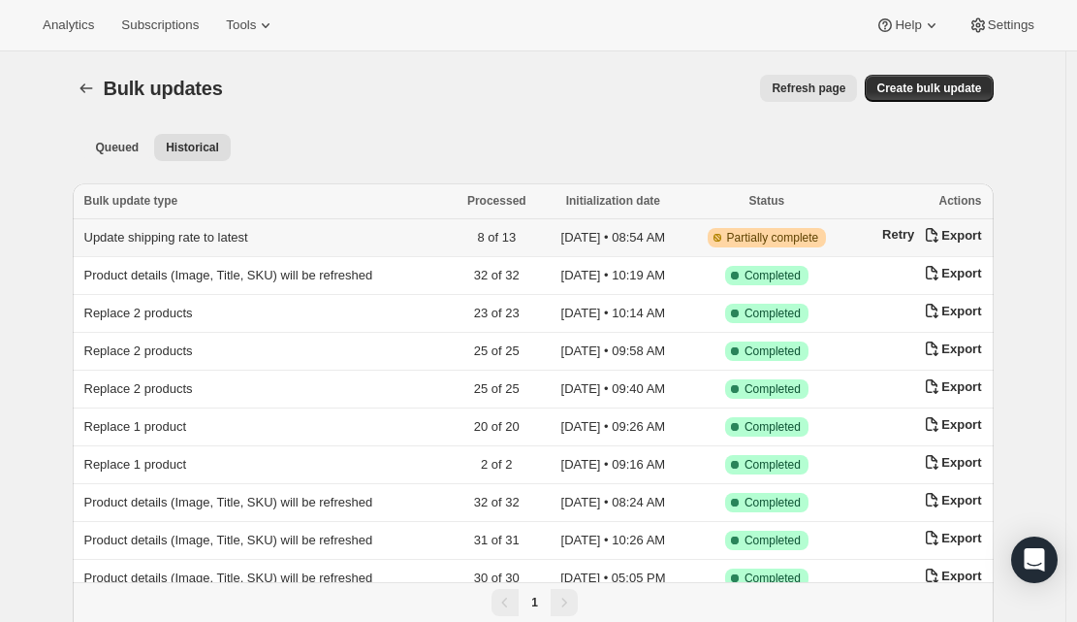
click at [808, 238] on span "Partially complete" at bounding box center [773, 238] width 92 height 16
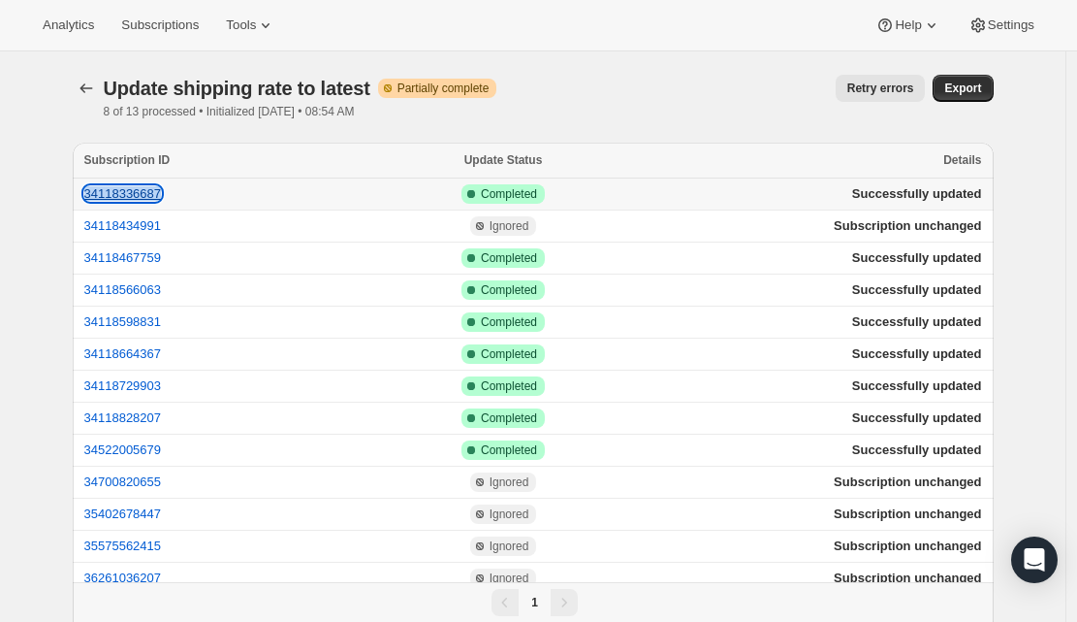
click at [162, 191] on button "34118336687" at bounding box center [123, 193] width 78 height 15
click at [142, 226] on button "34118434991" at bounding box center [123, 225] width 78 height 15
click at [139, 262] on button "34118467759" at bounding box center [123, 257] width 78 height 15
click at [156, 291] on button "34118566063" at bounding box center [123, 289] width 78 height 15
click at [111, 319] on button "34118598831" at bounding box center [123, 321] width 78 height 15
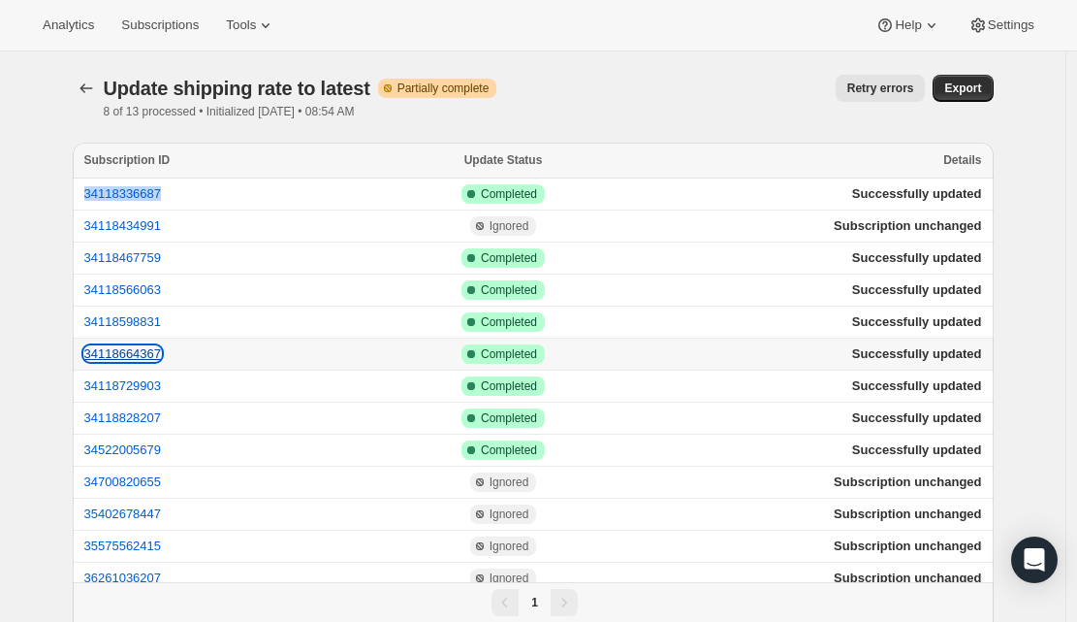
click at [137, 356] on button "34118664367" at bounding box center [123, 353] width 78 height 15
click at [111, 388] on button "34118729903" at bounding box center [123, 385] width 78 height 15
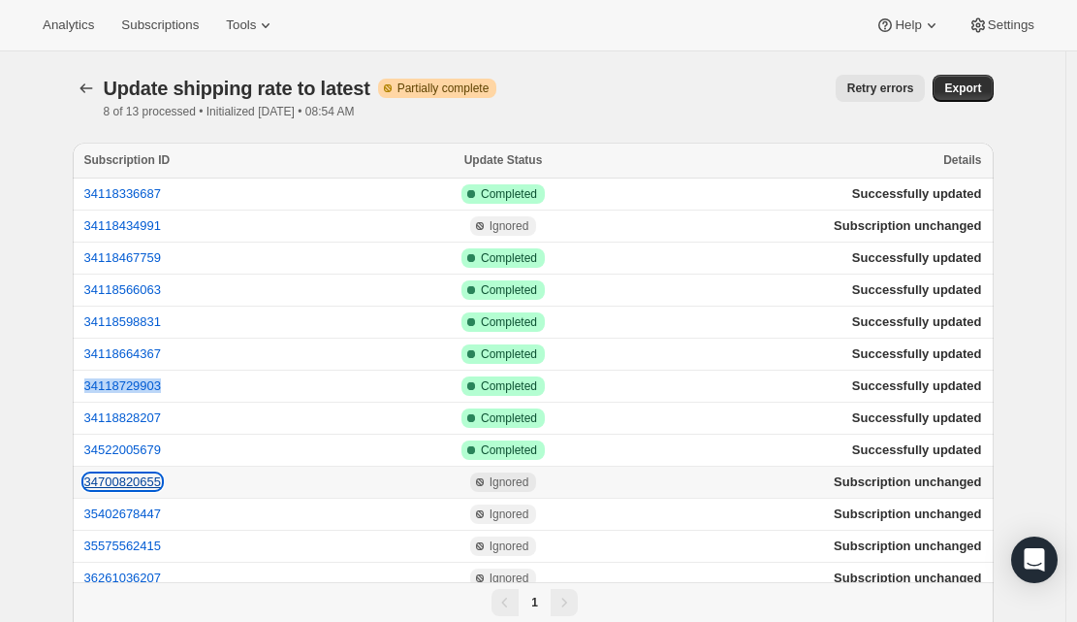
click at [137, 481] on button "34700820655" at bounding box center [123, 481] width 78 height 15
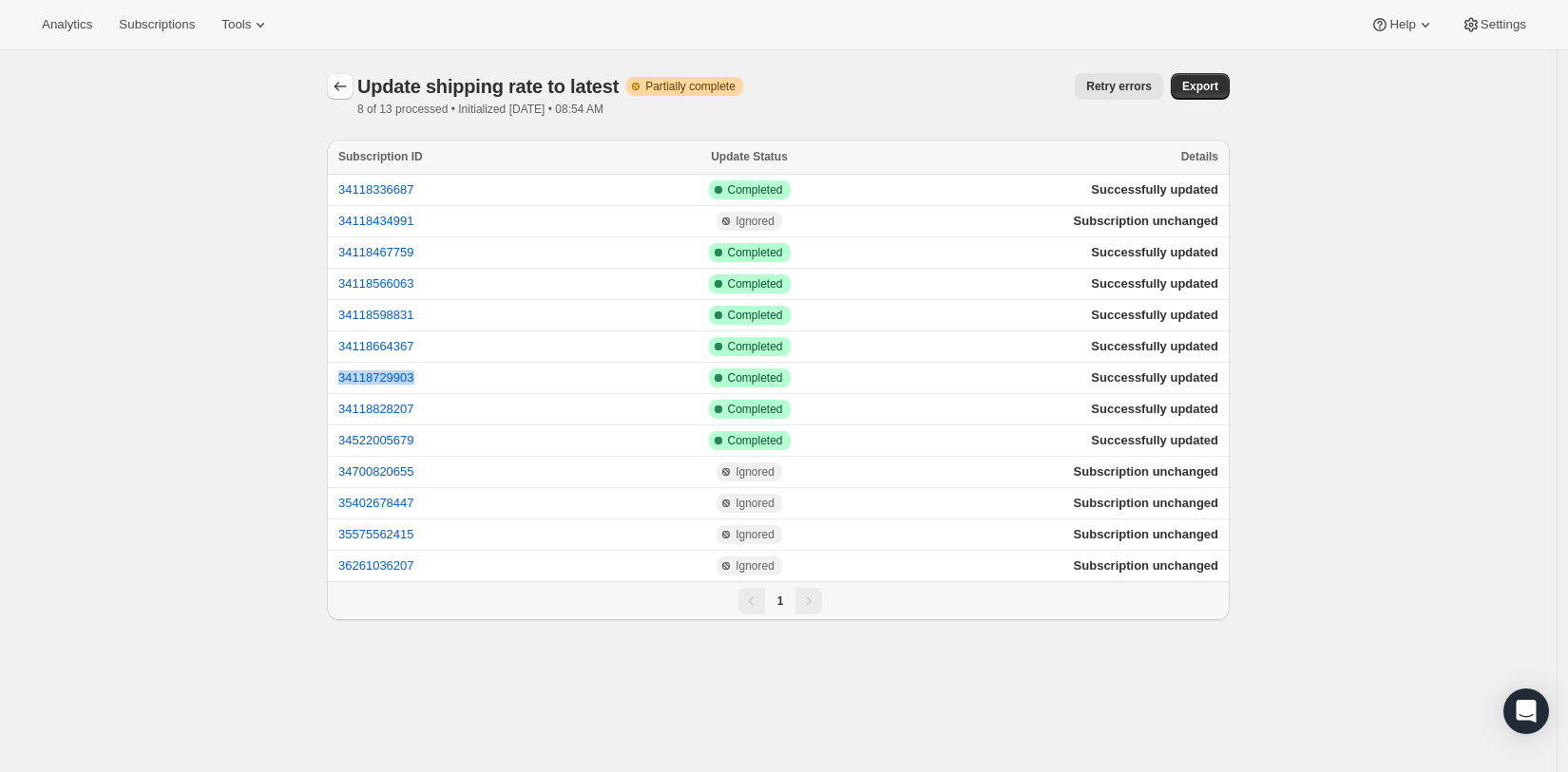
click at [348, 88] on icon "button" at bounding box center [339, 86] width 19 height 19
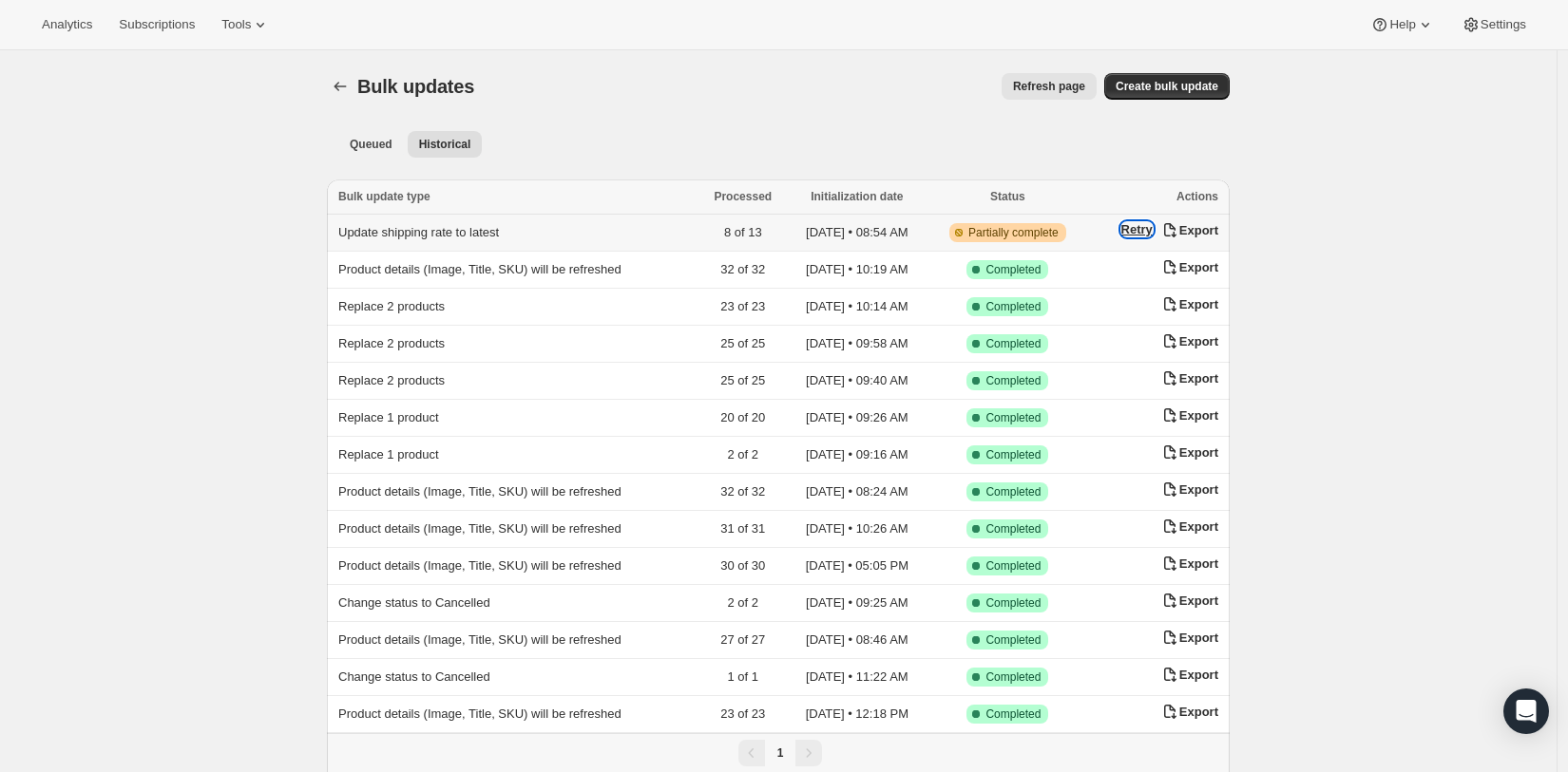
click at [1054, 231] on button "Retry" at bounding box center [1137, 229] width 31 height 15
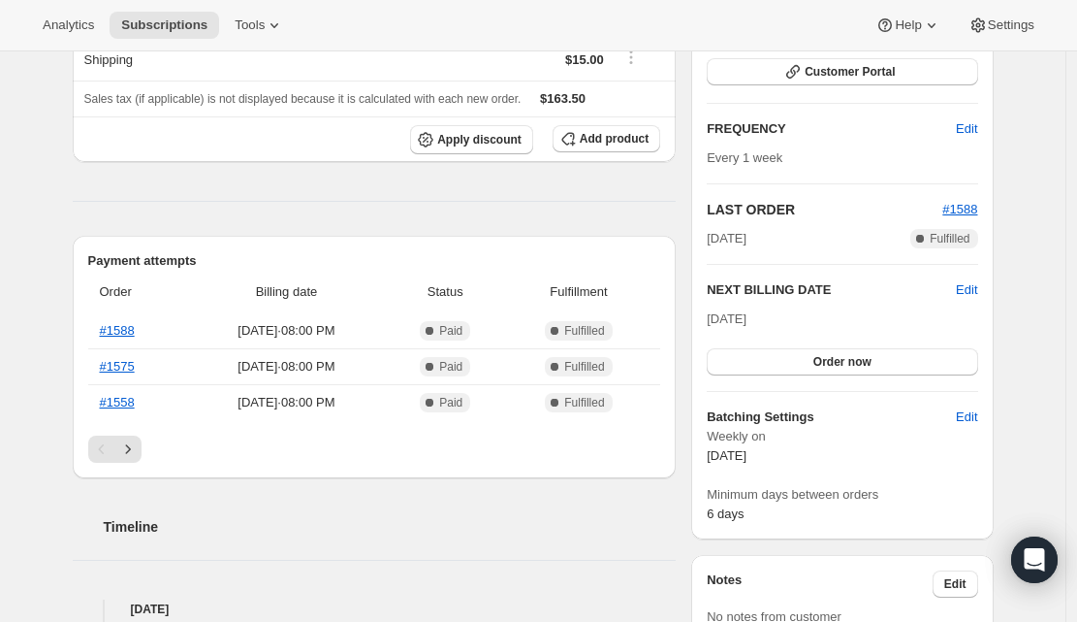
scroll to position [305, 0]
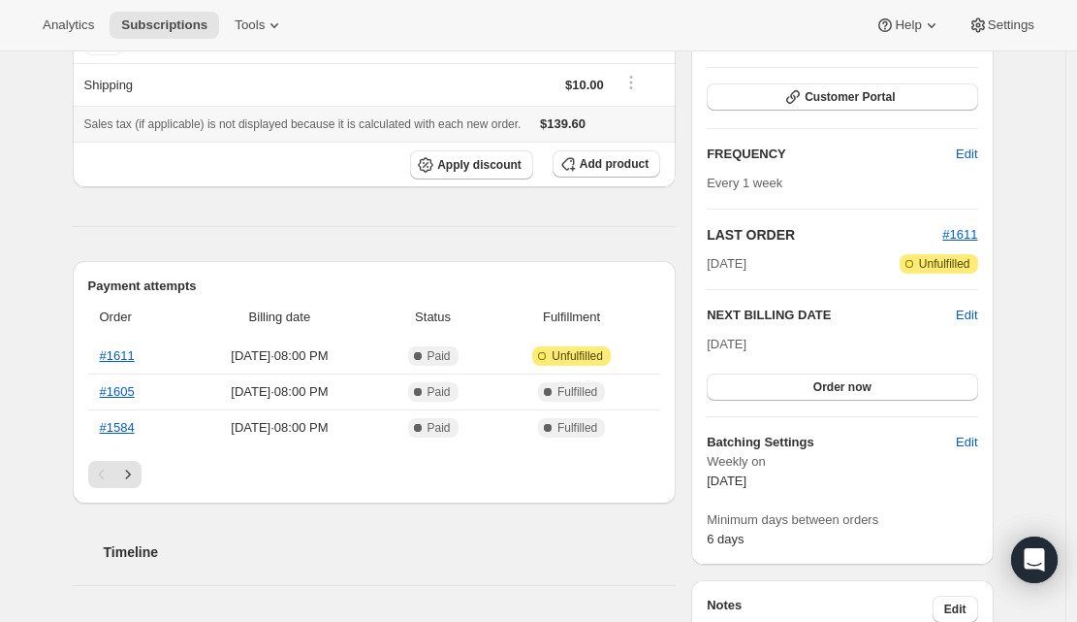
scroll to position [283, 0]
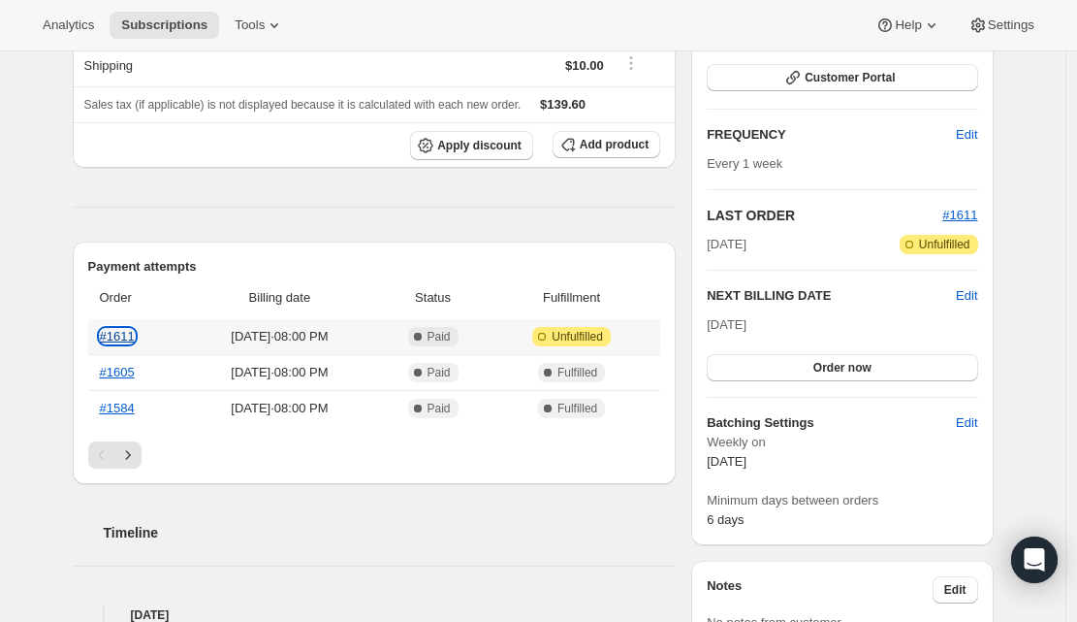
click at [131, 334] on link "#1611" at bounding box center [117, 336] width 35 height 15
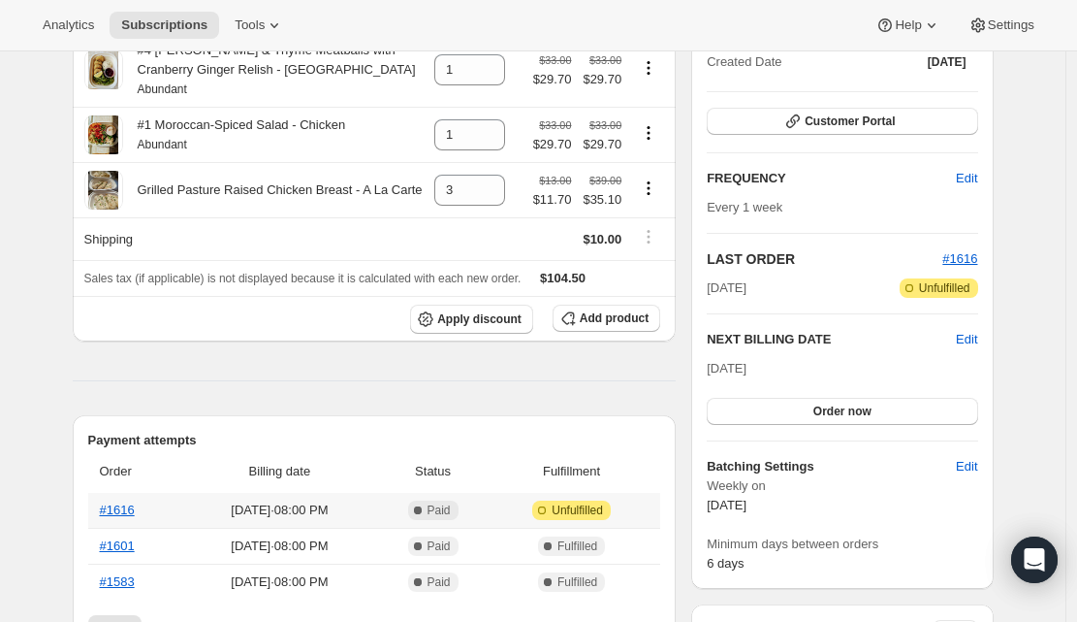
scroll to position [251, 0]
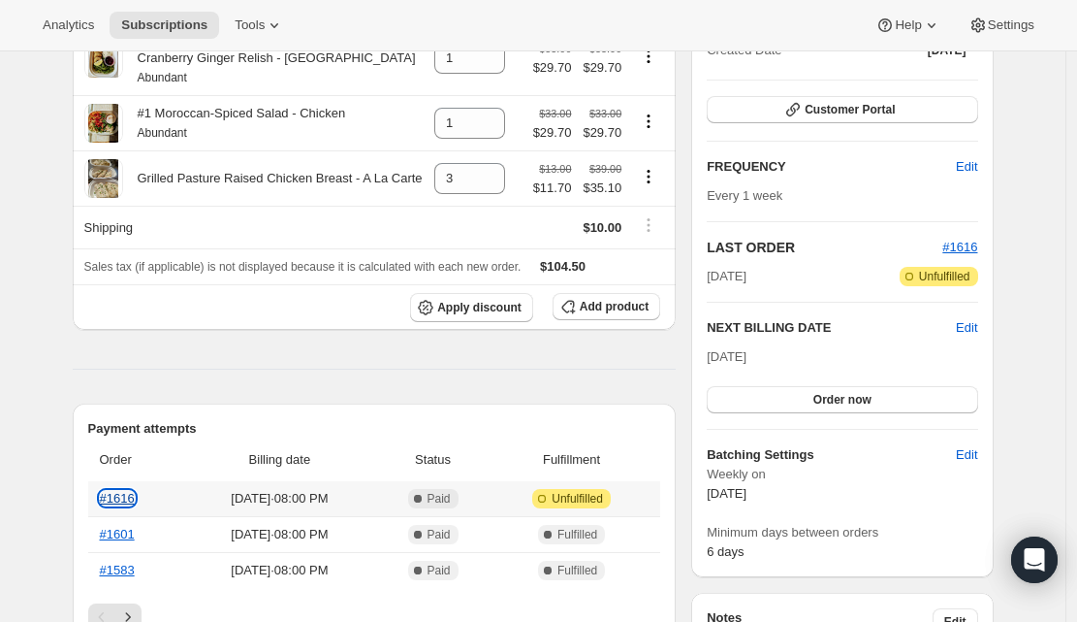
click at [135, 504] on link "#1616" at bounding box center [117, 498] width 35 height 15
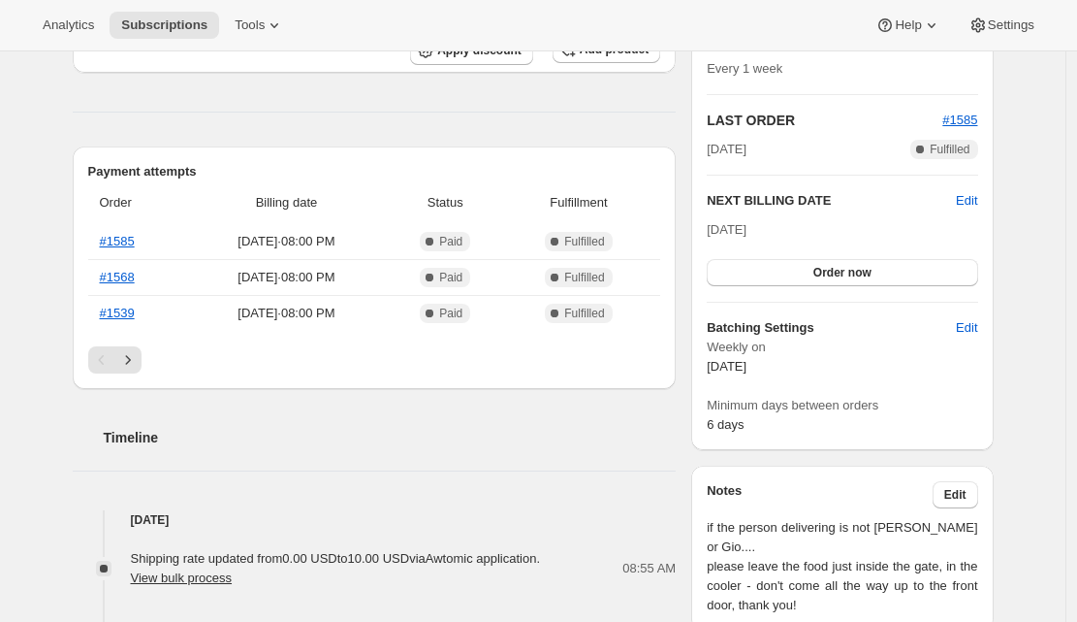
scroll to position [374, 0]
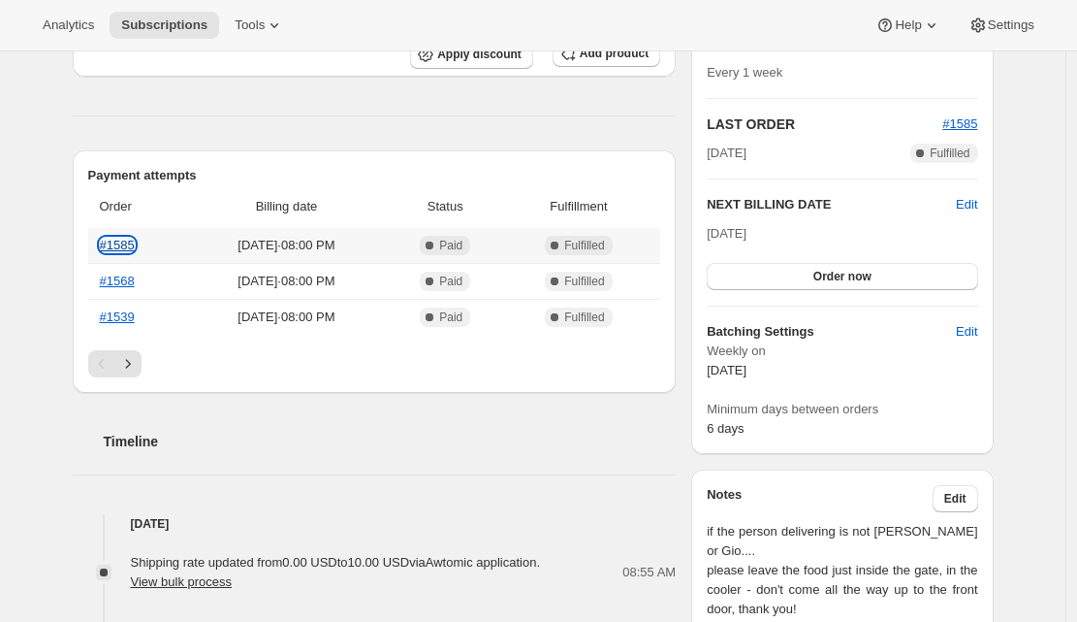
click at [131, 244] on link "#1585" at bounding box center [117, 245] width 35 height 15
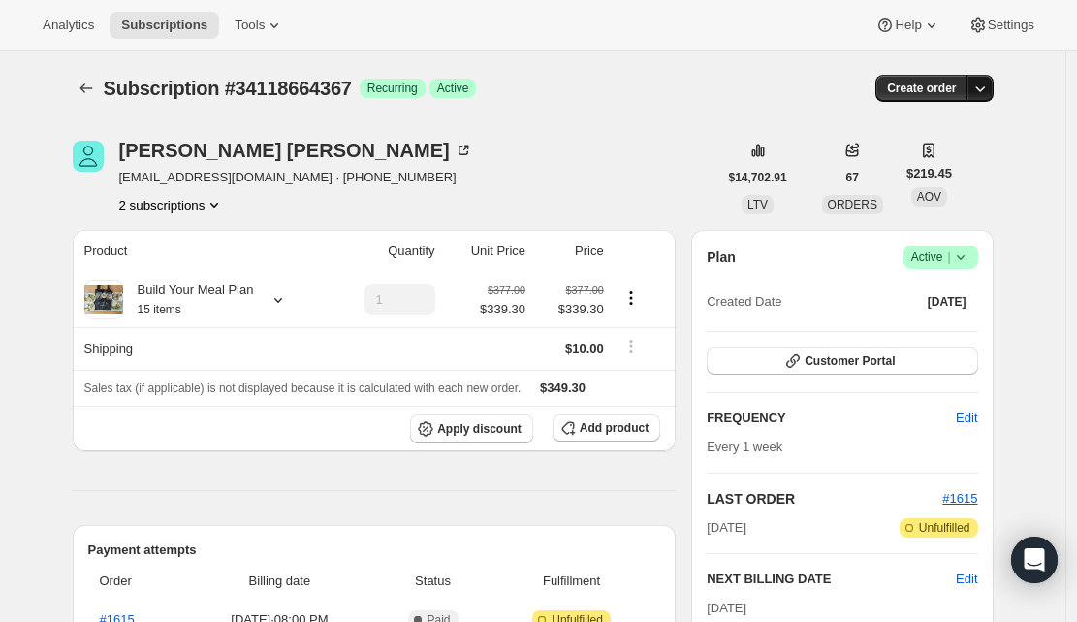
click at [989, 95] on icon "button" at bounding box center [980, 88] width 19 height 19
click at [660, 145] on div "Maxwell Waitt max@stayorli.com · +18583668949 2 subscriptions" at bounding box center [395, 178] width 645 height 74
click at [497, 432] on span "Apply discount" at bounding box center [479, 429] width 84 height 16
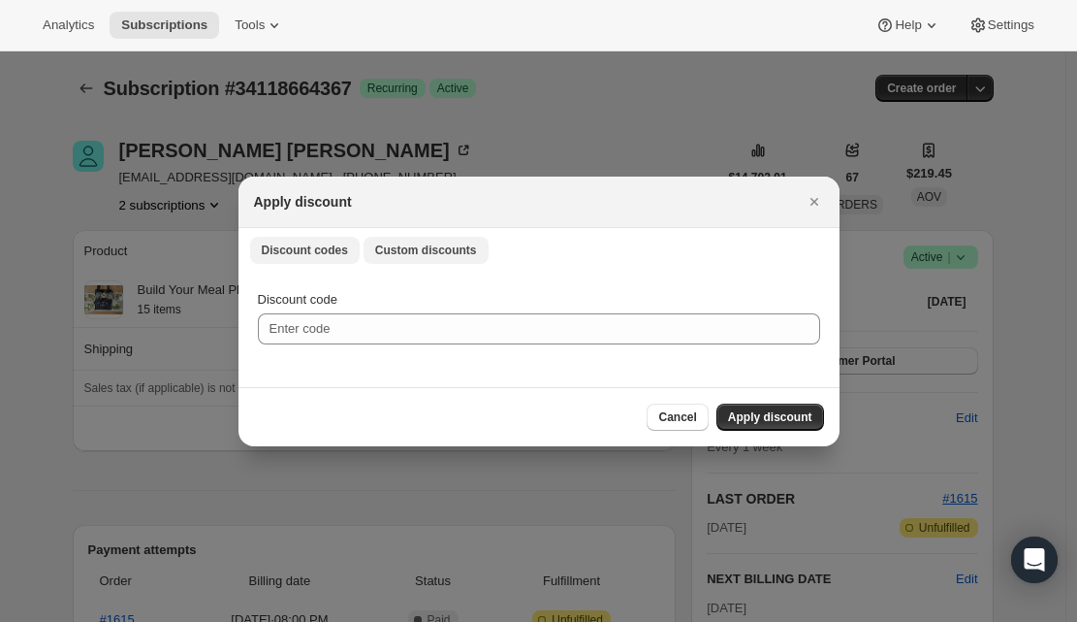
click at [422, 257] on button "Custom discounts" at bounding box center [426, 250] width 125 height 27
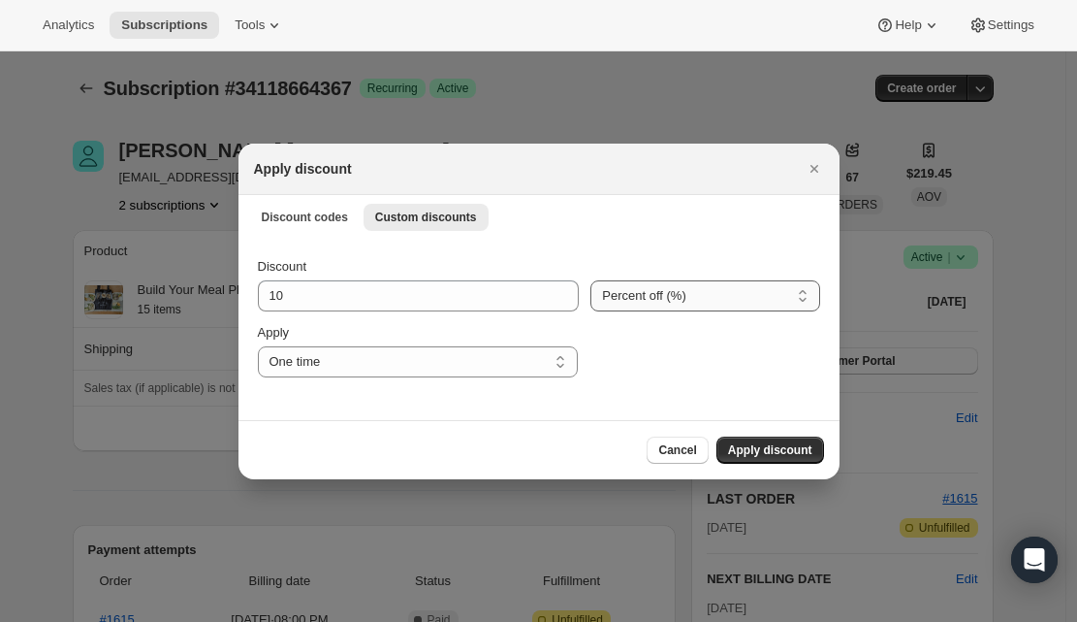
click at [630, 289] on select "Percent off (%) Amount off ($)" at bounding box center [705, 295] width 229 height 31
click at [448, 367] on select "One time Specify instances... Indefinitely" at bounding box center [418, 361] width 320 height 31
click at [323, 217] on span "Discount codes" at bounding box center [305, 217] width 86 height 16
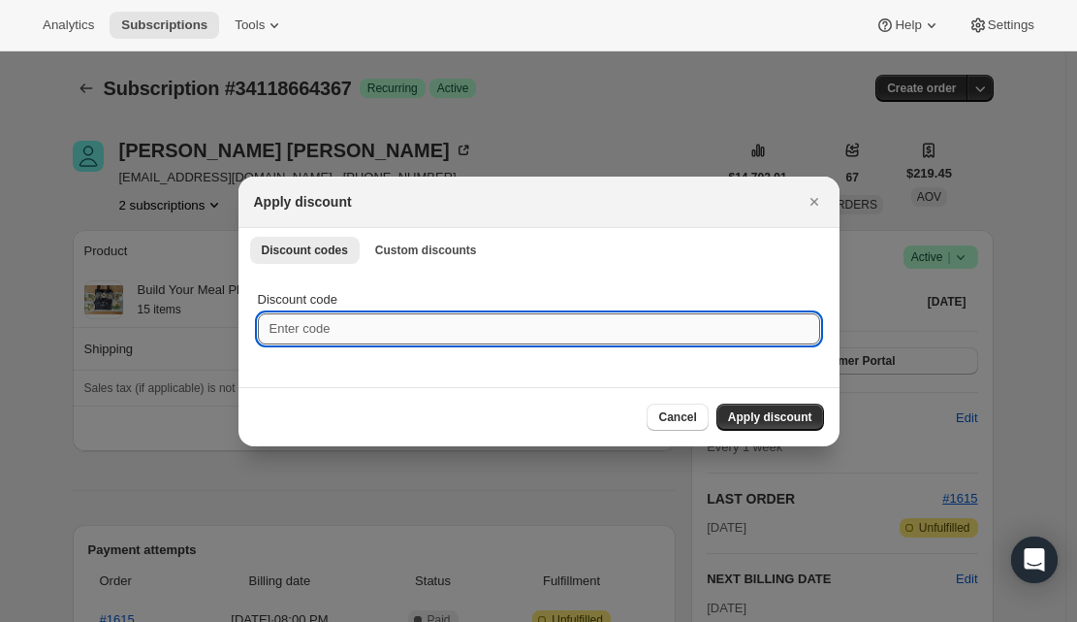
click at [363, 335] on input "Discount code" at bounding box center [539, 328] width 562 height 31
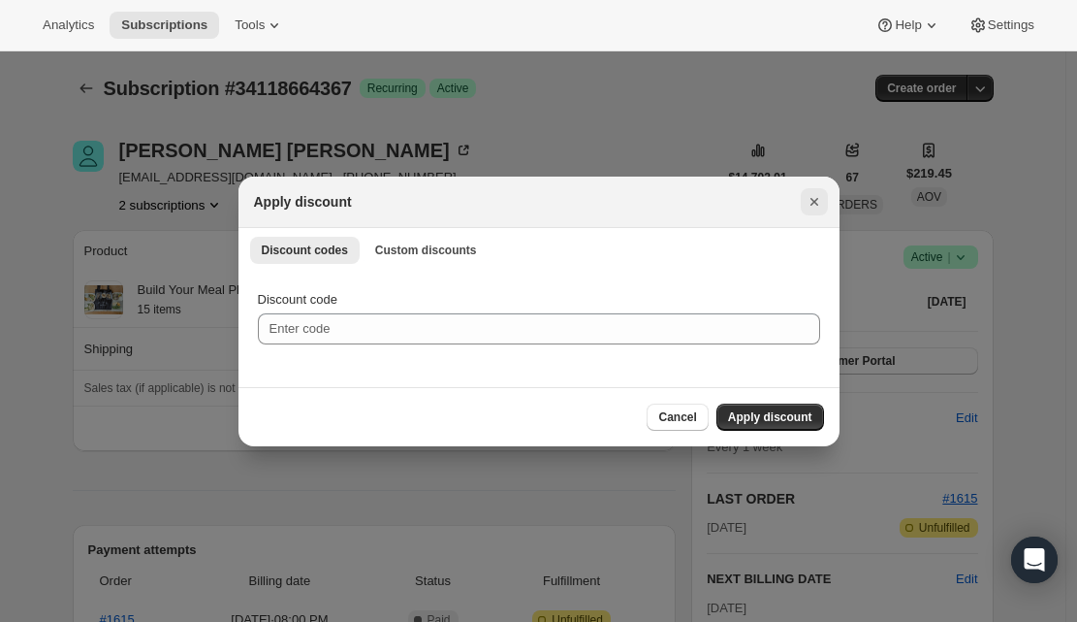
click at [806, 209] on icon "Close" at bounding box center [814, 201] width 19 height 19
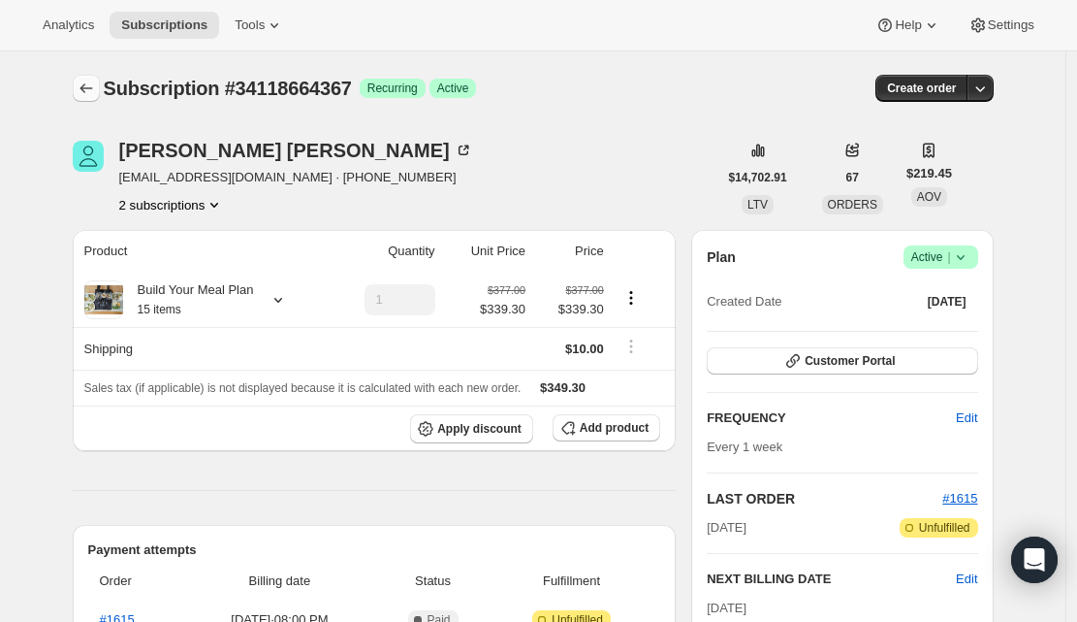
click at [100, 92] on button "Subscriptions" at bounding box center [86, 88] width 27 height 27
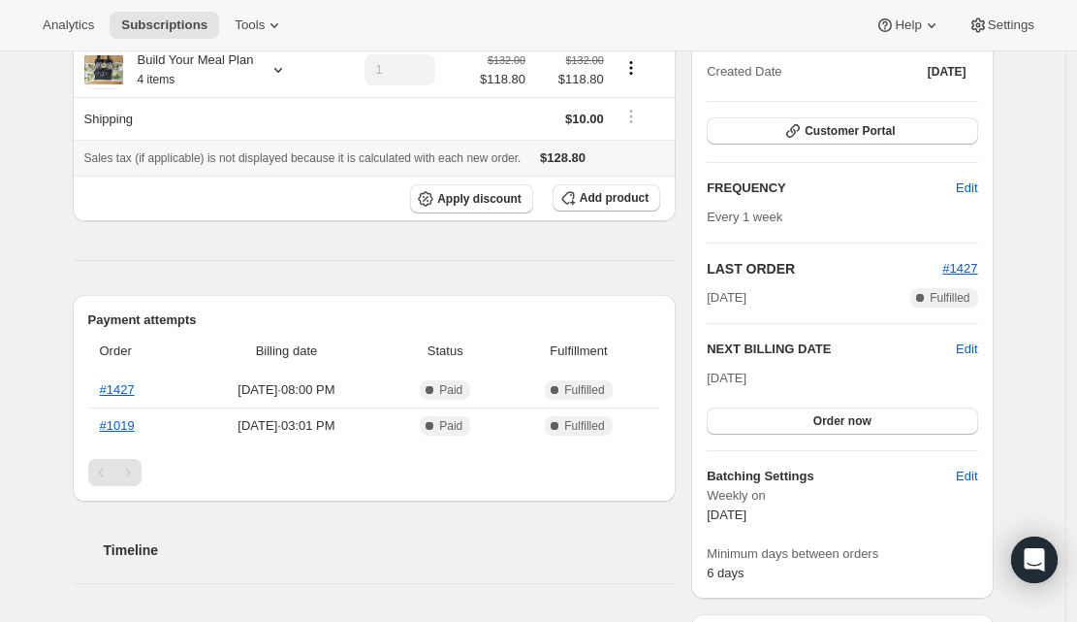
scroll to position [265, 0]
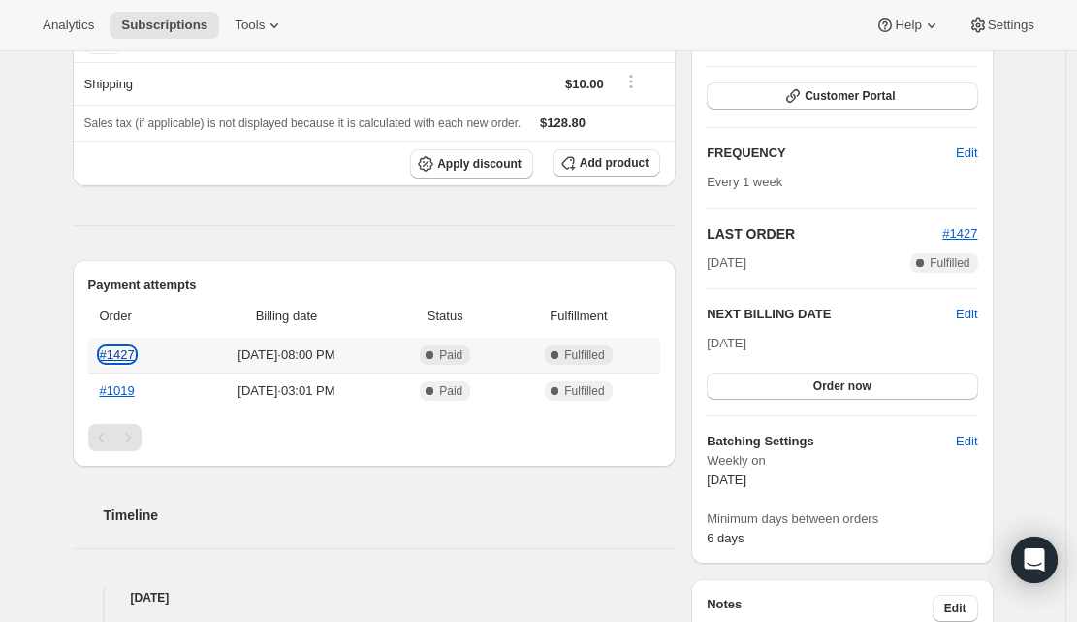
click at [127, 355] on link "#1427" at bounding box center [117, 354] width 35 height 15
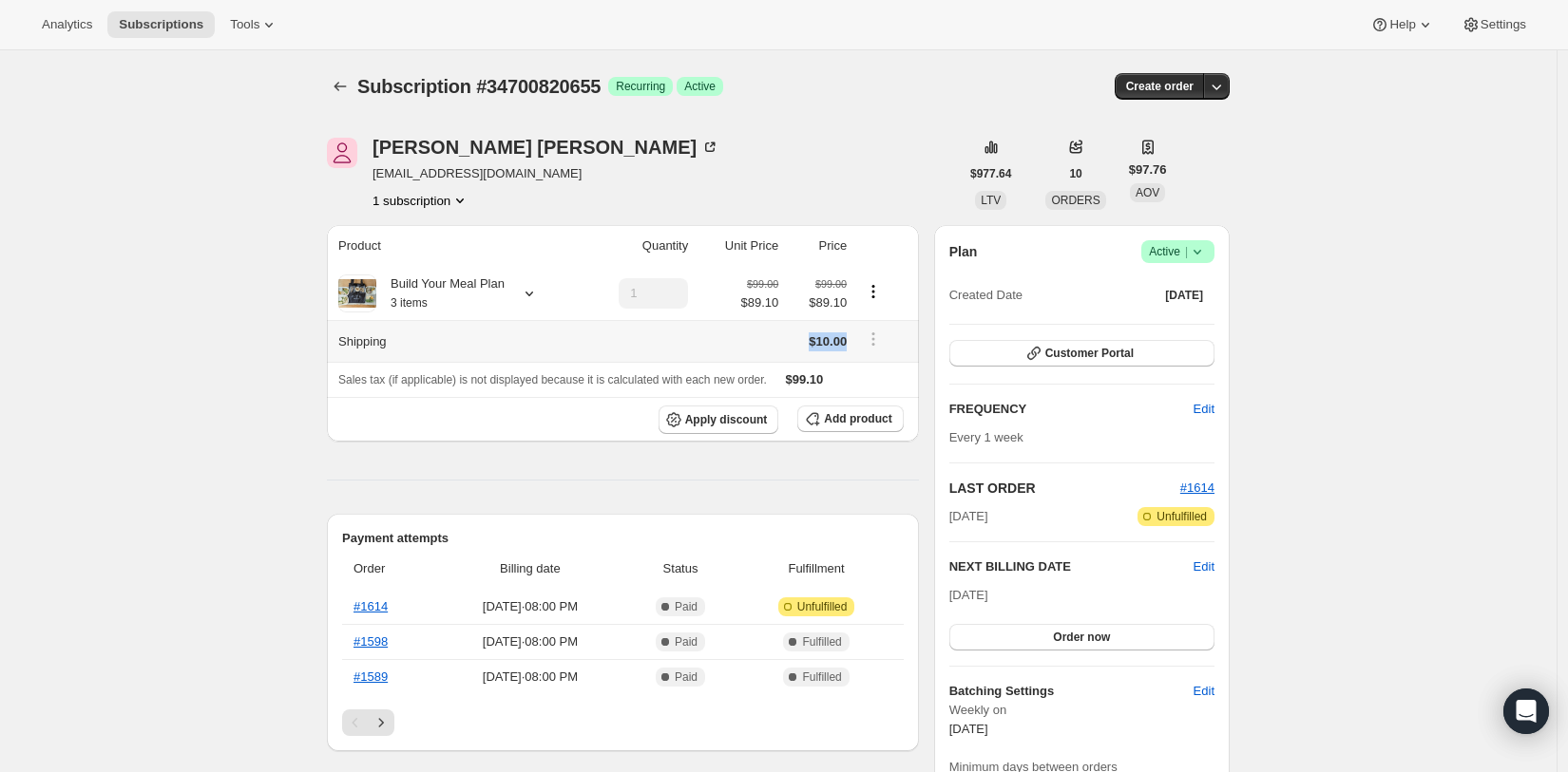
drag, startPoint x: 802, startPoint y: 345, endPoint x: 858, endPoint y: 345, distance: 56.0
click at [858, 345] on tr "Shipping $10.00" at bounding box center [623, 341] width 592 height 42
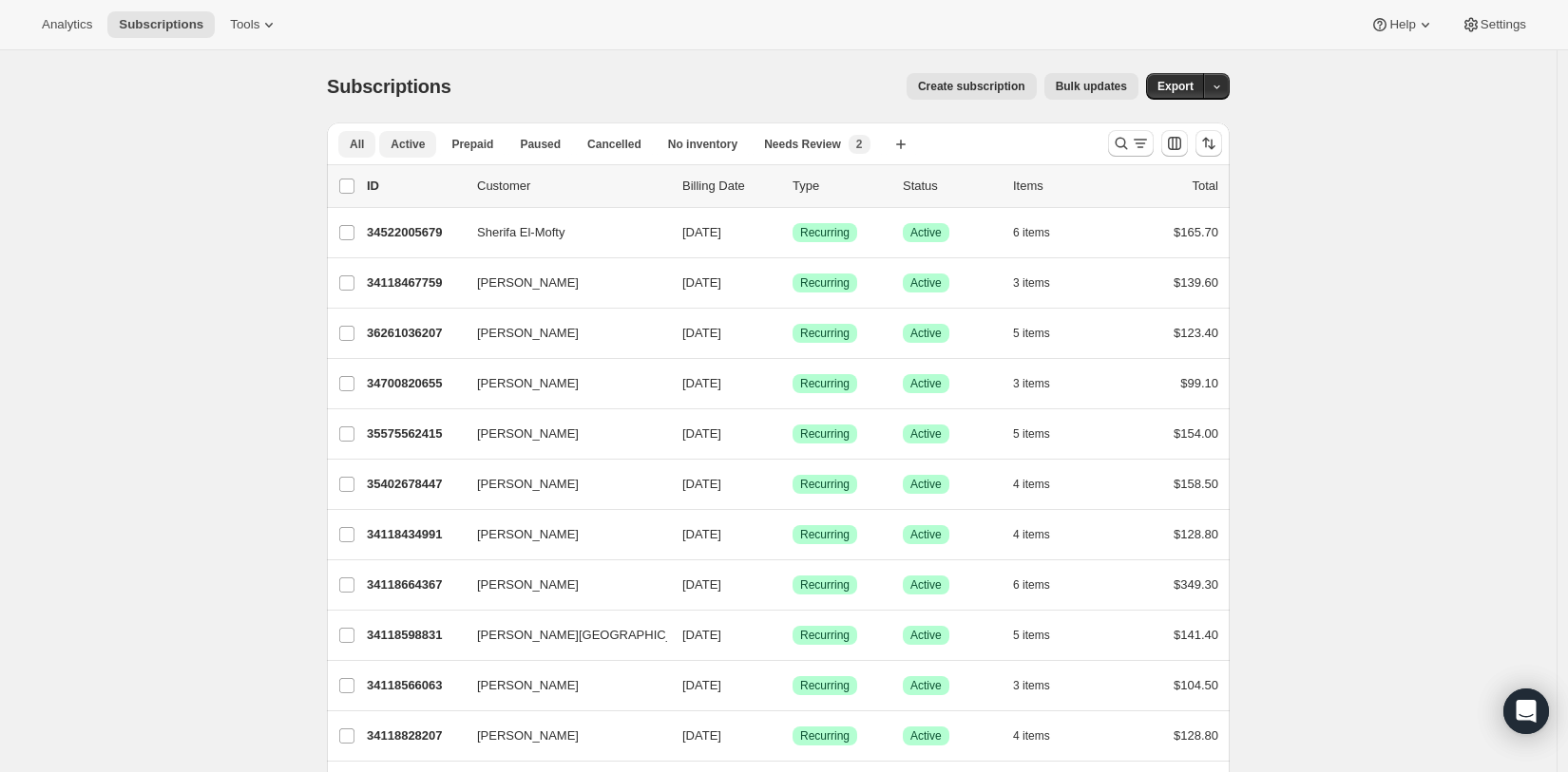
click at [400, 153] on button "Active" at bounding box center [408, 144] width 57 height 26
click at [572, 145] on button "Paused" at bounding box center [540, 144] width 64 height 26
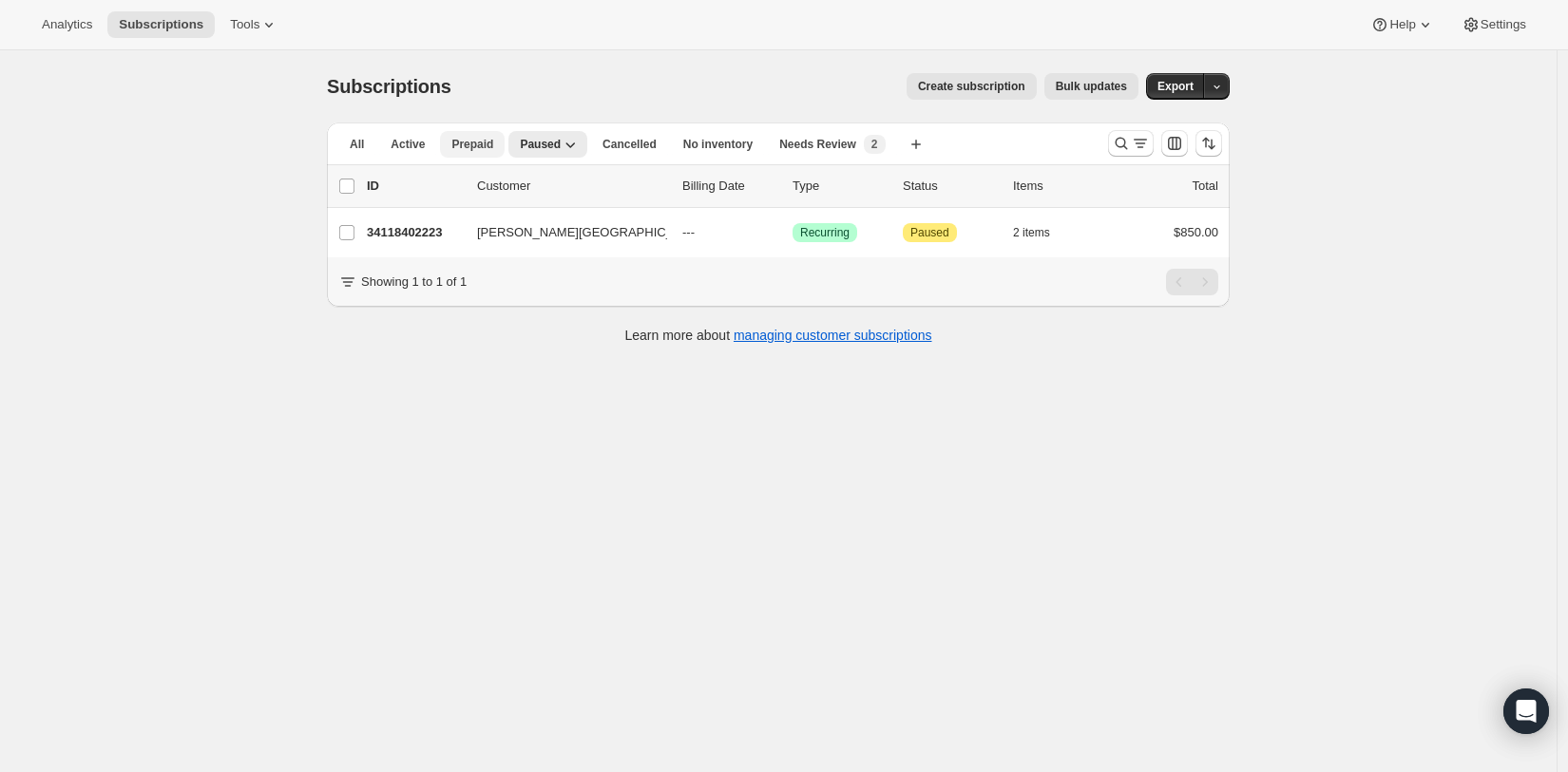
click at [487, 144] on span "Prepaid" at bounding box center [472, 145] width 42 height 16
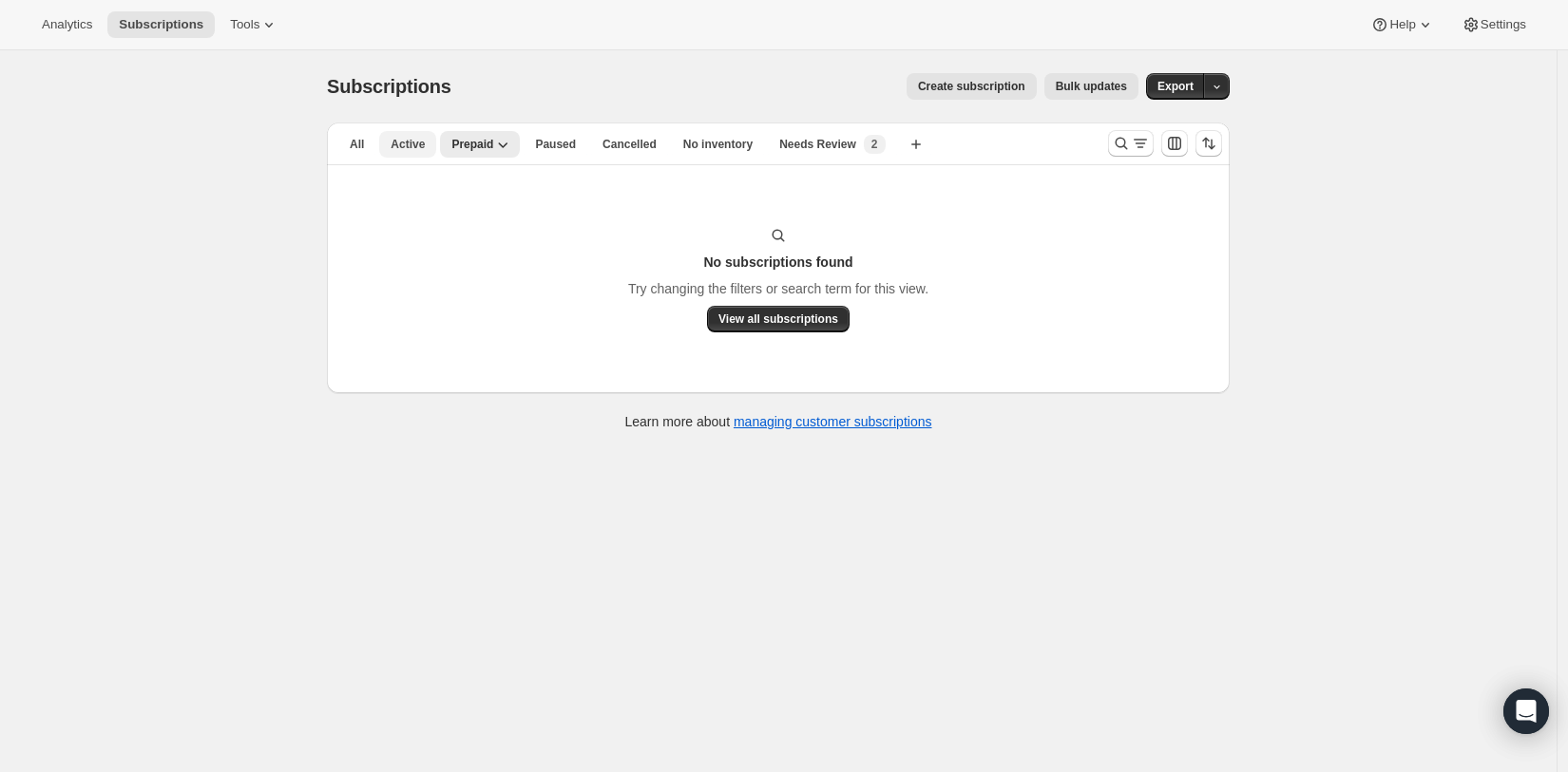
click at [424, 144] on span "Active" at bounding box center [408, 145] width 34 height 16
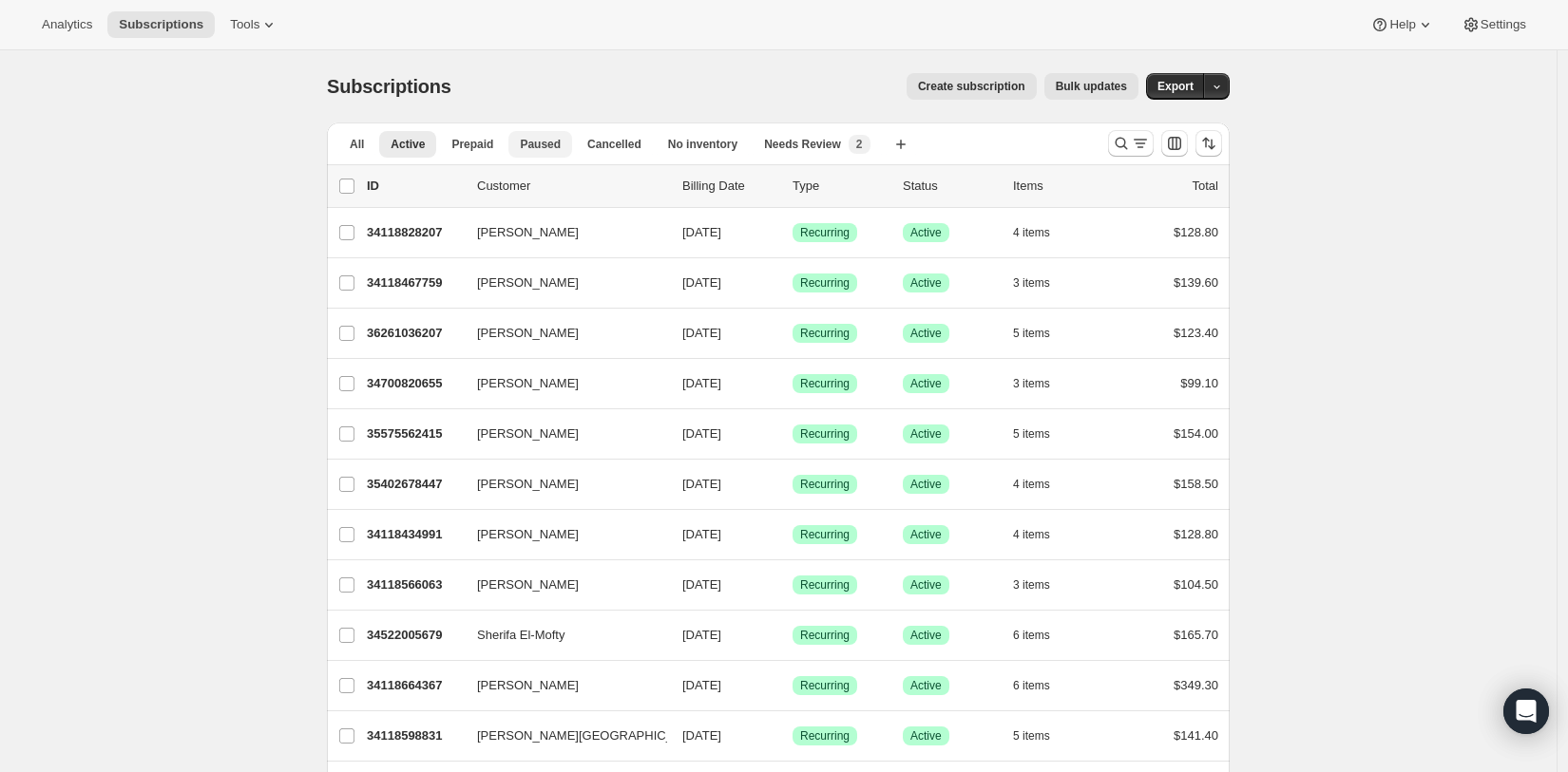
click at [541, 146] on span "Paused" at bounding box center [540, 145] width 41 height 16
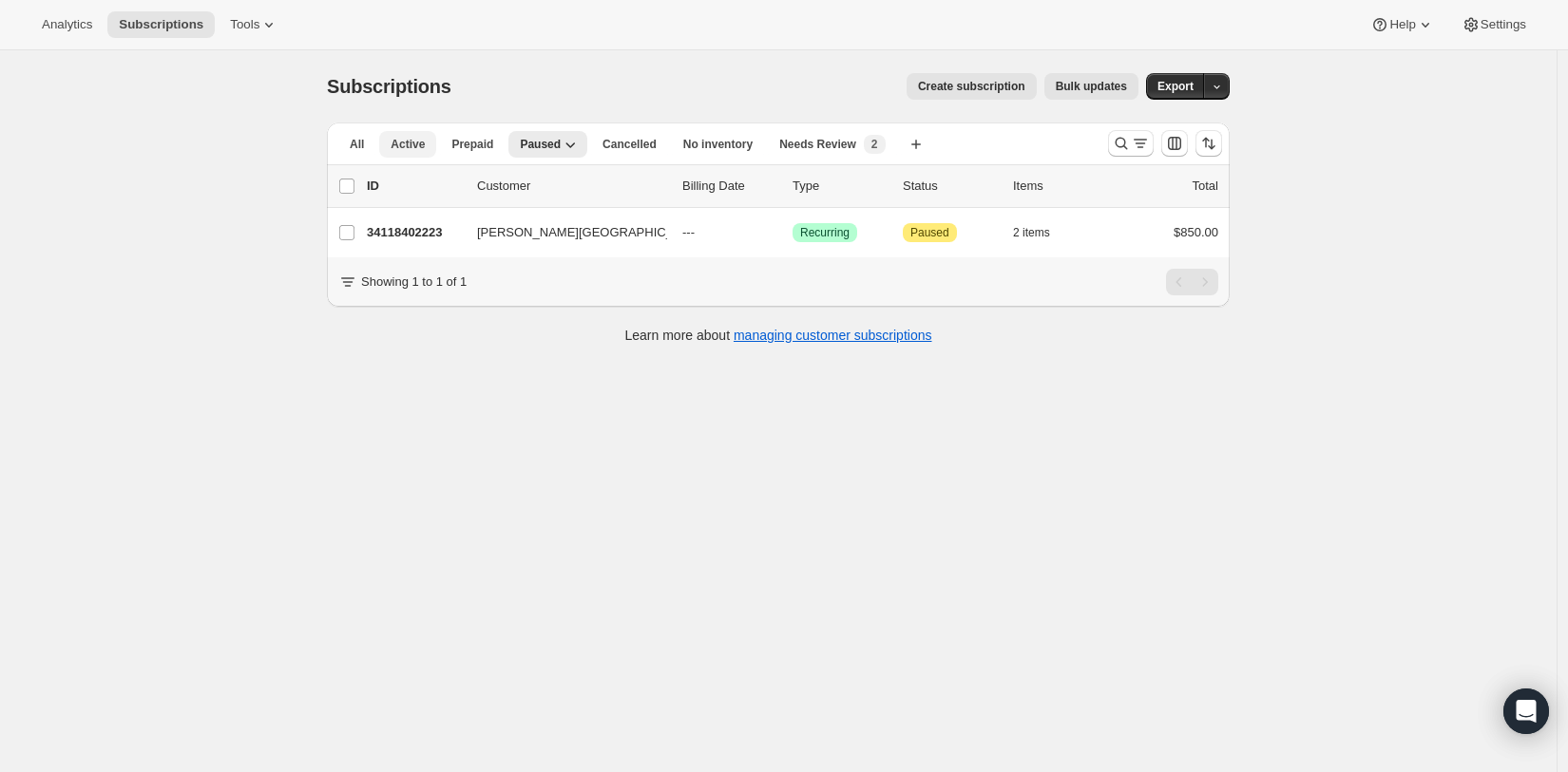
click at [388, 137] on button "Active" at bounding box center [408, 144] width 57 height 26
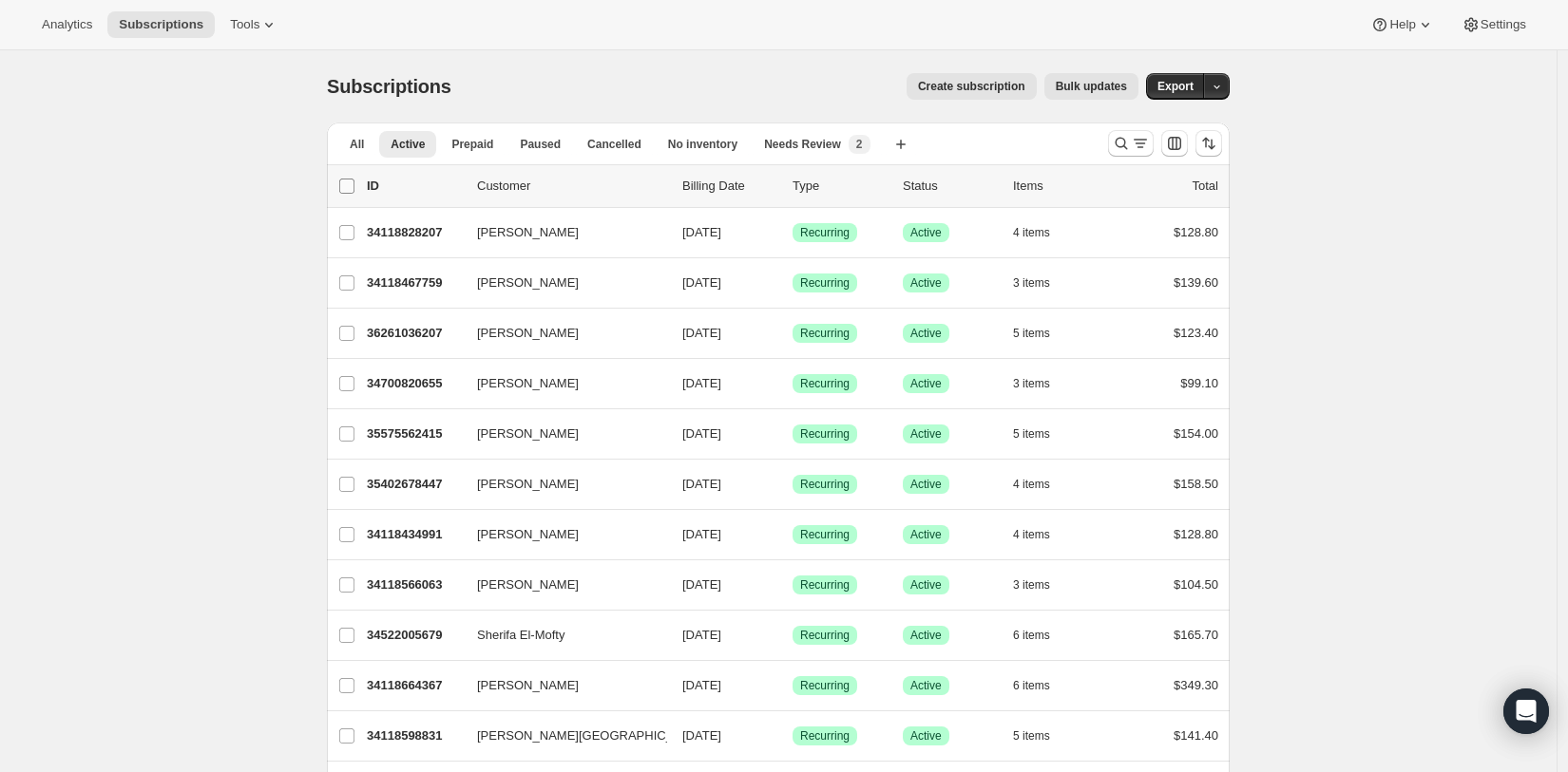
click at [355, 186] on input "0 selected" at bounding box center [347, 186] width 16 height 16
checkbox input "true"
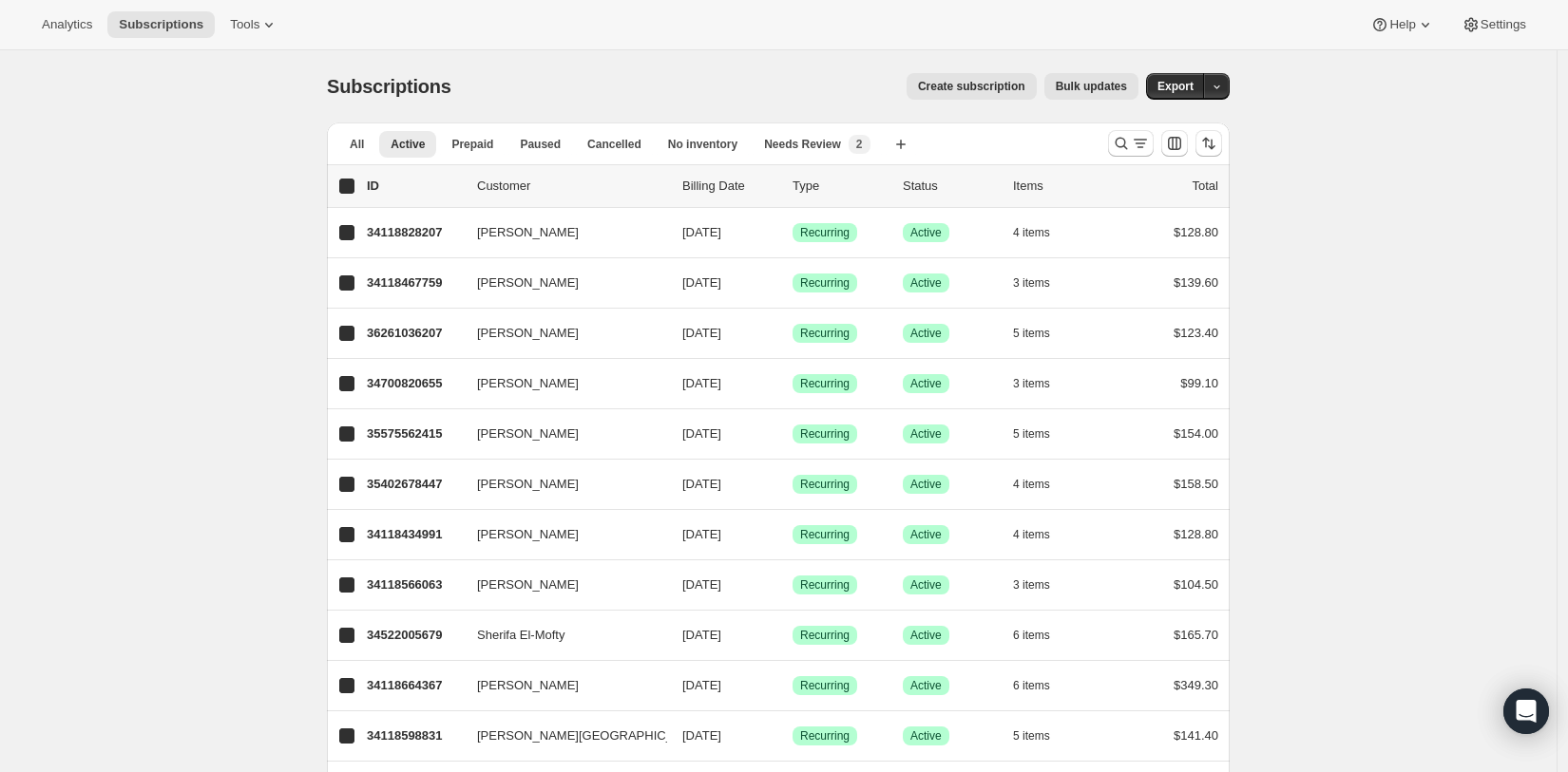
checkbox input "true"
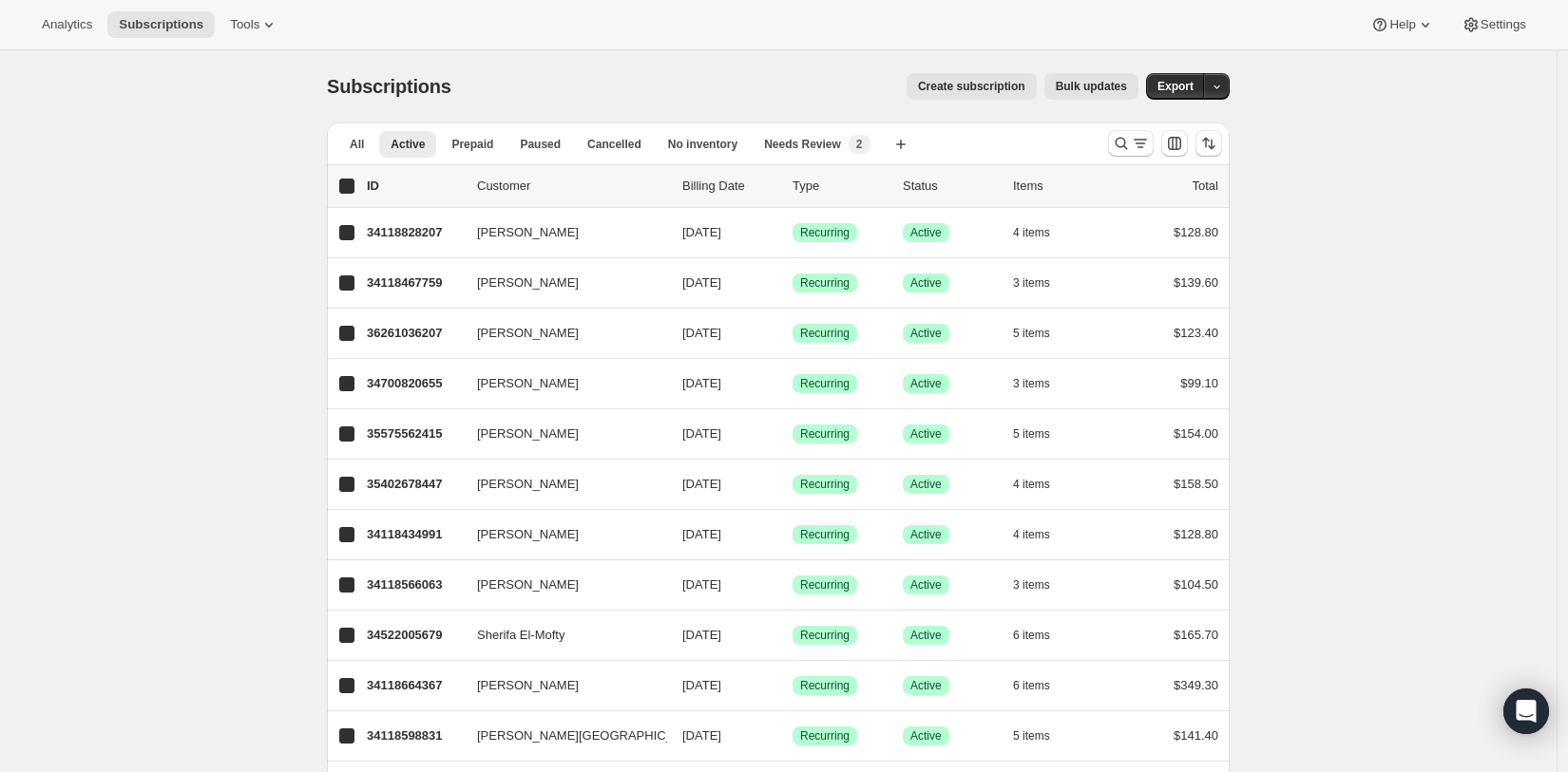
checkbox input "true"
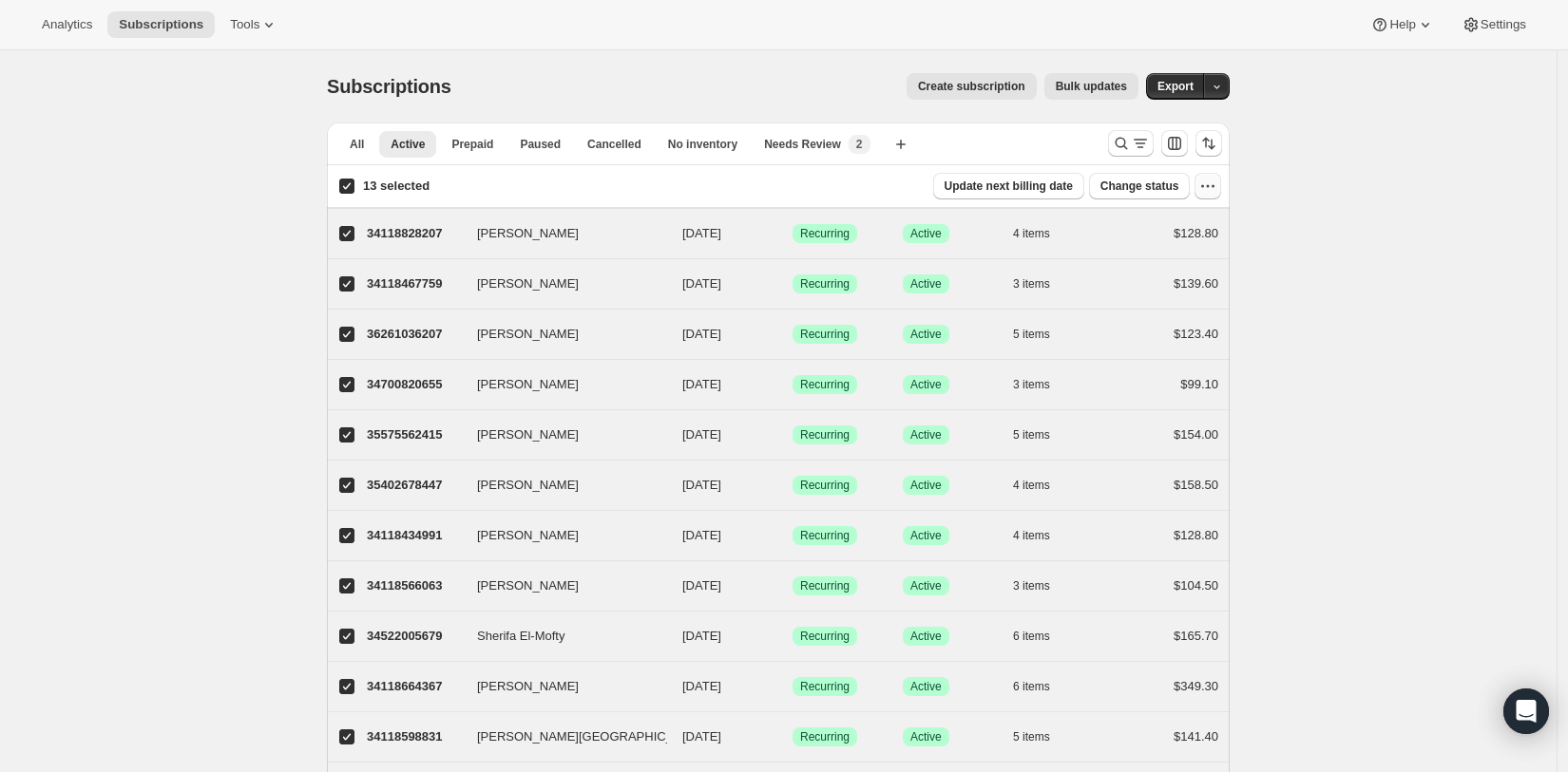
click at [1217, 192] on icon "button" at bounding box center [1207, 185] width 19 height 19
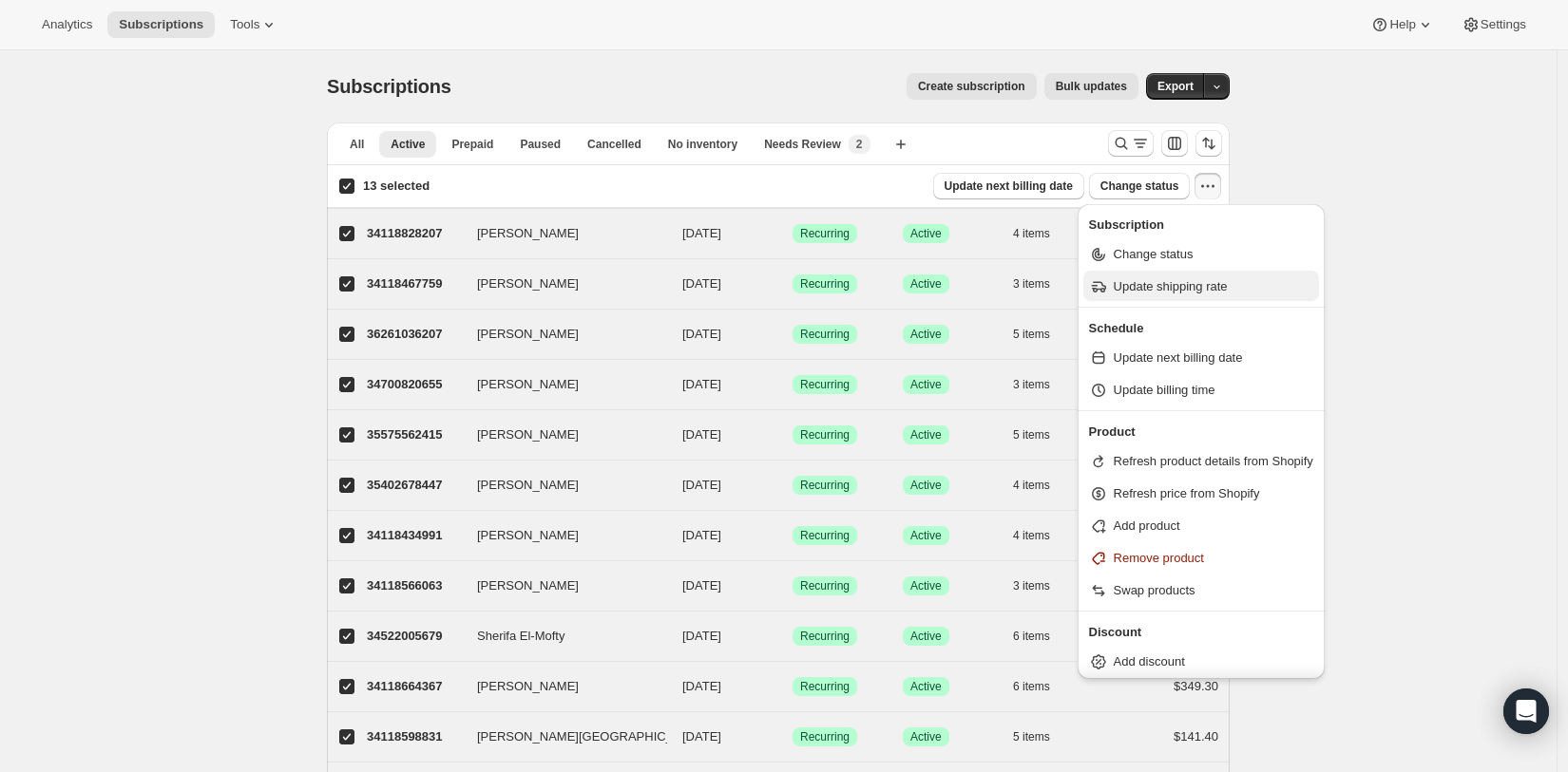
click at [1240, 285] on span "Update shipping rate" at bounding box center [1214, 286] width 200 height 19
select select "10"
